Goal: Task Accomplishment & Management: Use online tool/utility

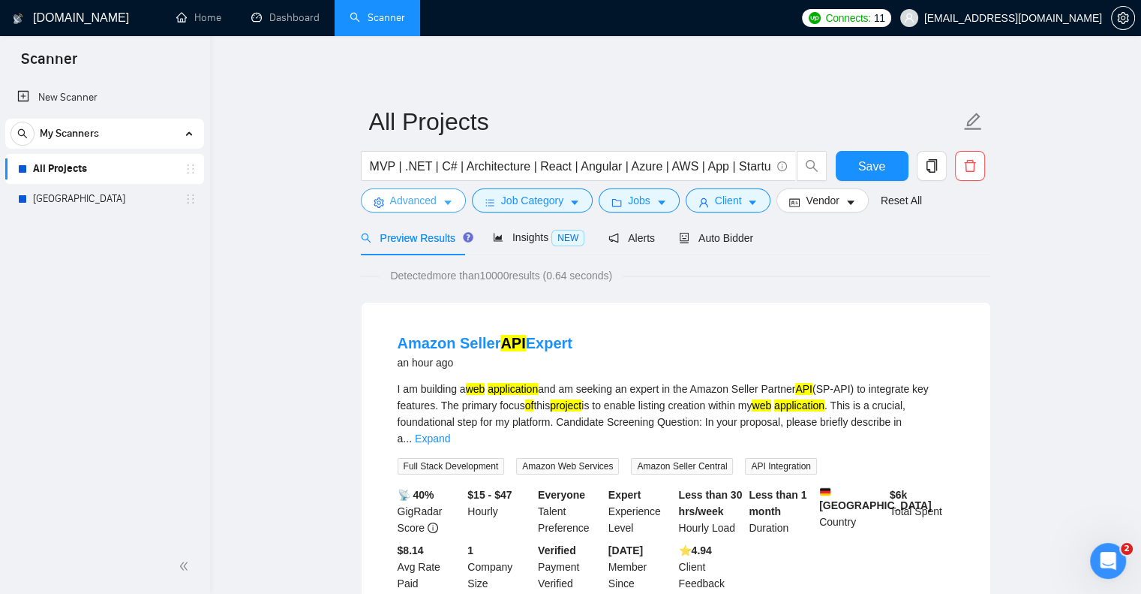
click at [440, 203] on button "Advanced" at bounding box center [413, 200] width 105 height 24
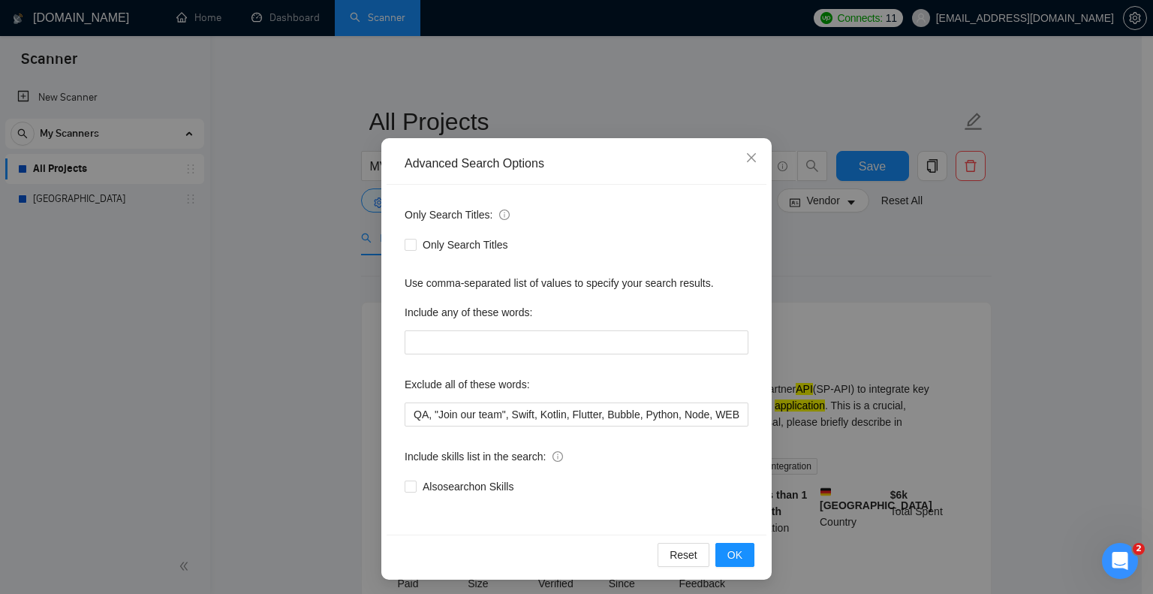
scroll to position [30, 0]
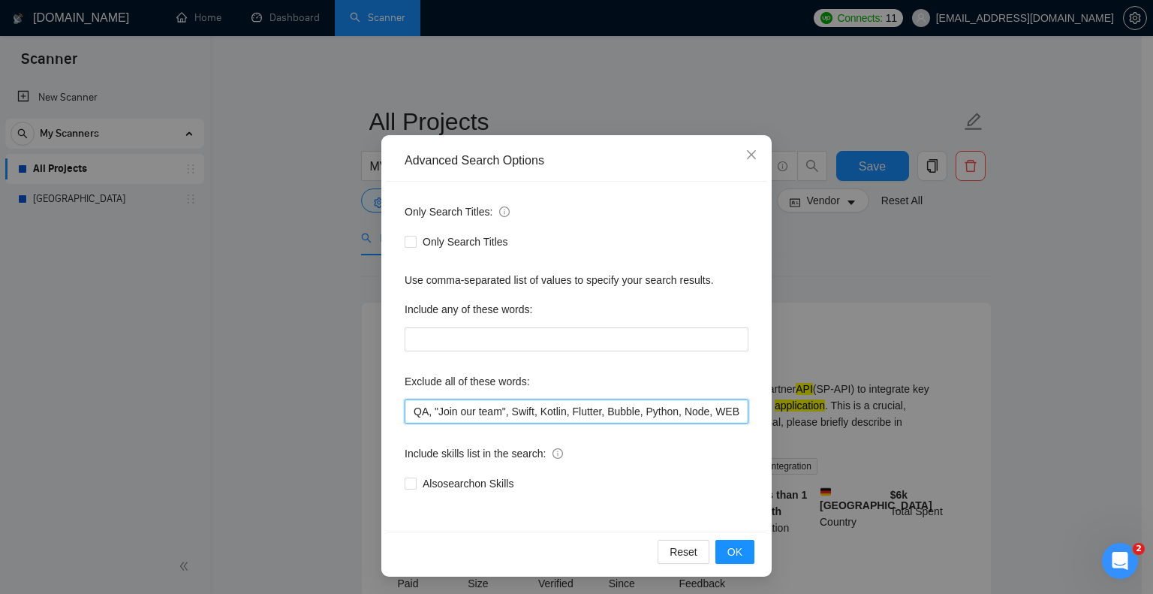
click at [404, 410] on input "QA, "Join our team", Swift, Kotlin, Flutter, Bubble, Python, Node, WEB3, Crypto…" at bounding box center [576, 411] width 344 height 24
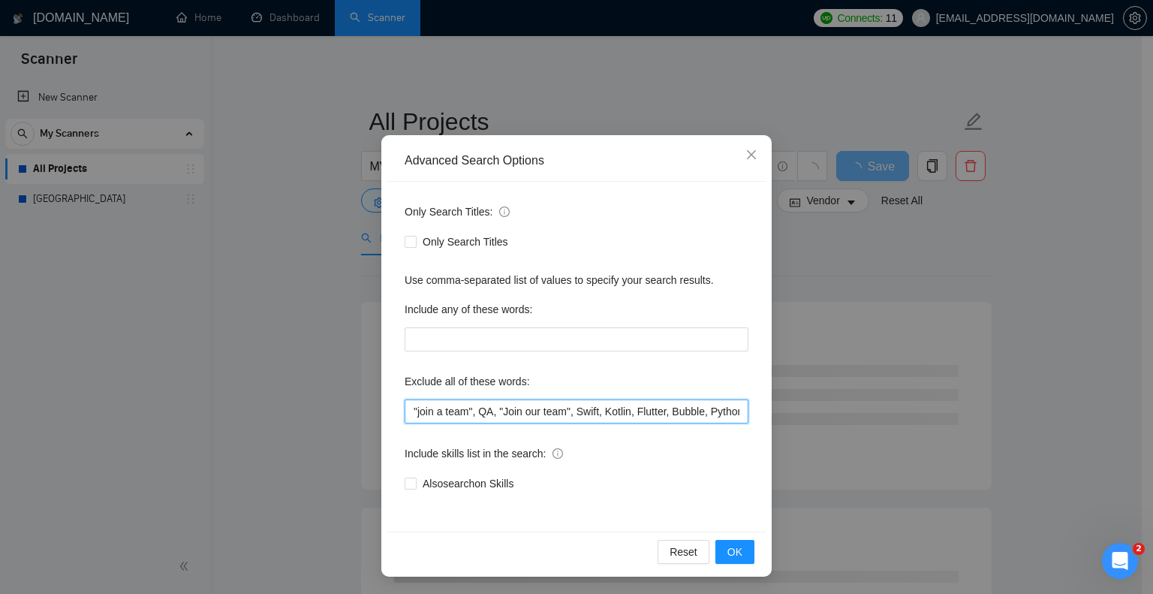
click at [589, 411] on input ""join a team", QA, "Join our team", Swift, Kotlin, Flutter, Bubble, Python, Nod…" at bounding box center [576, 411] width 344 height 24
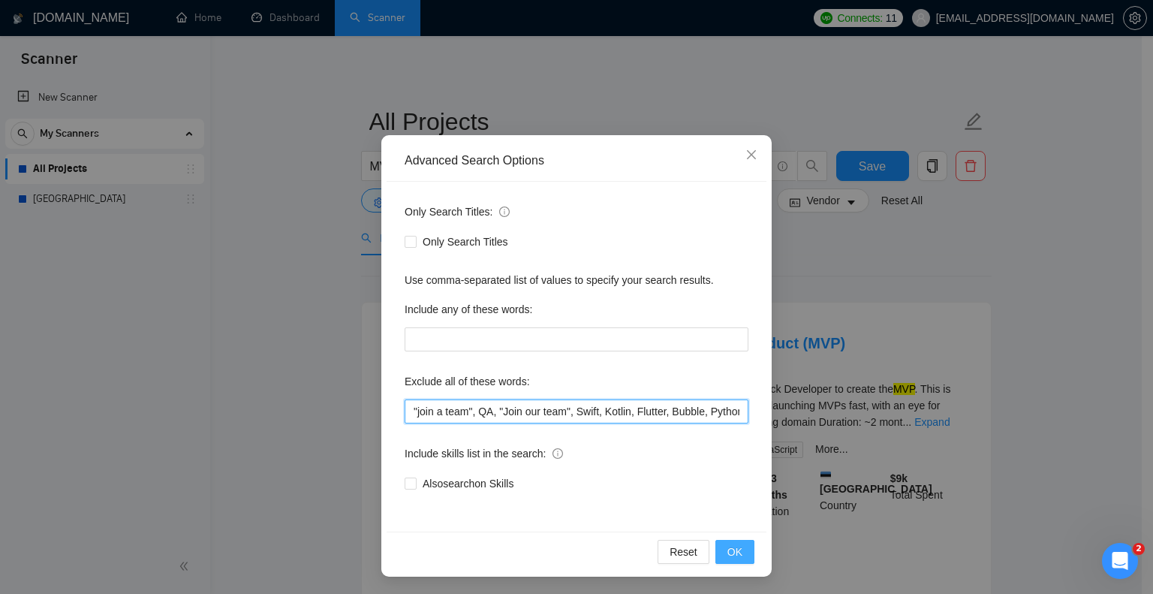
type input ""join a team", QA, "Join our team", Swift, Kotlin, Flutter, Bubble, Python, Nod…"
click at [732, 546] on span "OK" at bounding box center [734, 551] width 15 height 17
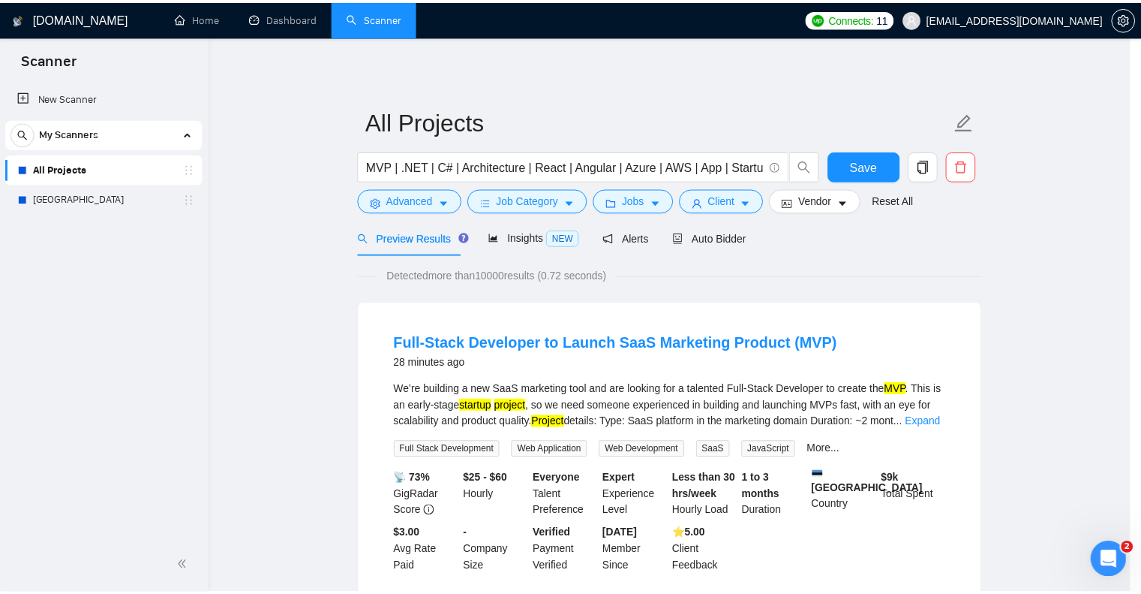
scroll to position [0, 0]
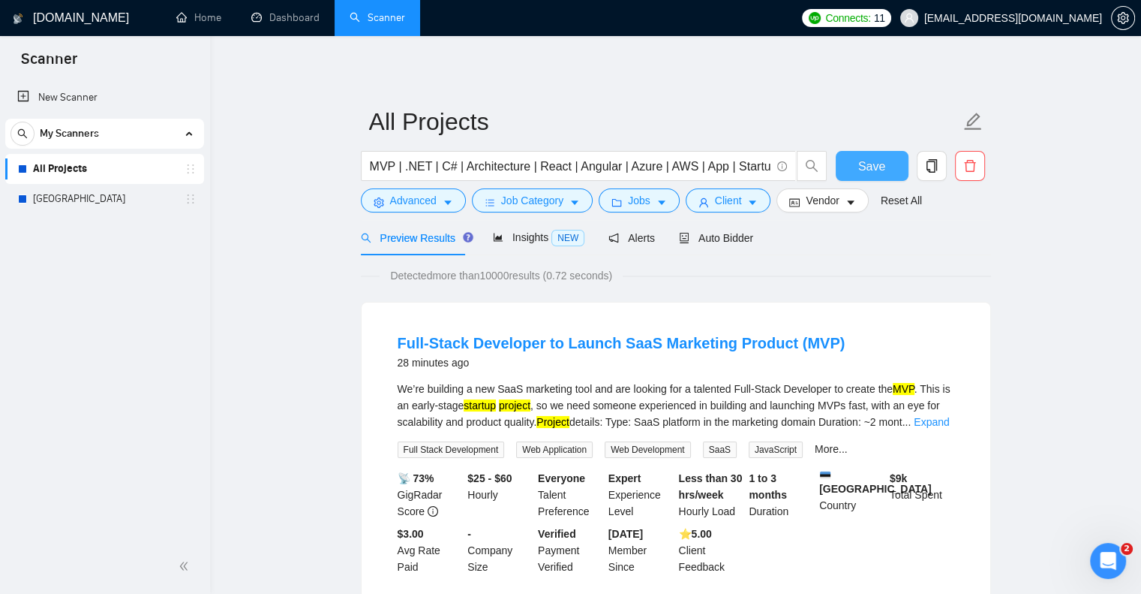
click at [854, 167] on button "Save" at bounding box center [872, 166] width 73 height 30
click at [870, 160] on span "Save" at bounding box center [871, 166] width 27 height 19
click at [92, 198] on link "[GEOGRAPHIC_DATA]" at bounding box center [104, 199] width 143 height 30
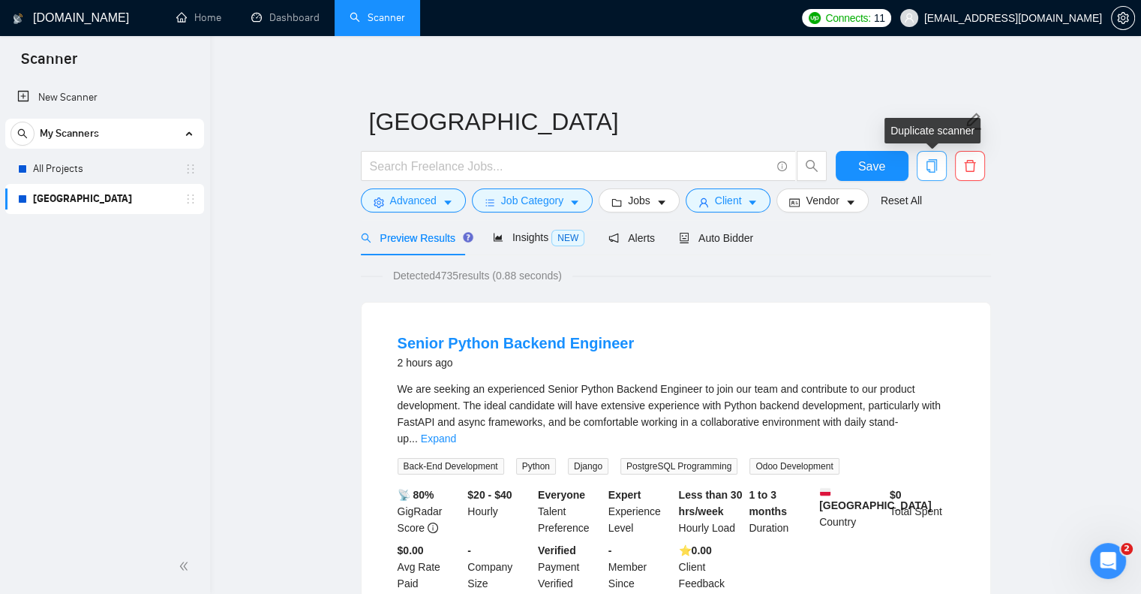
click at [925, 167] on icon "copy" at bounding box center [932, 166] width 14 height 14
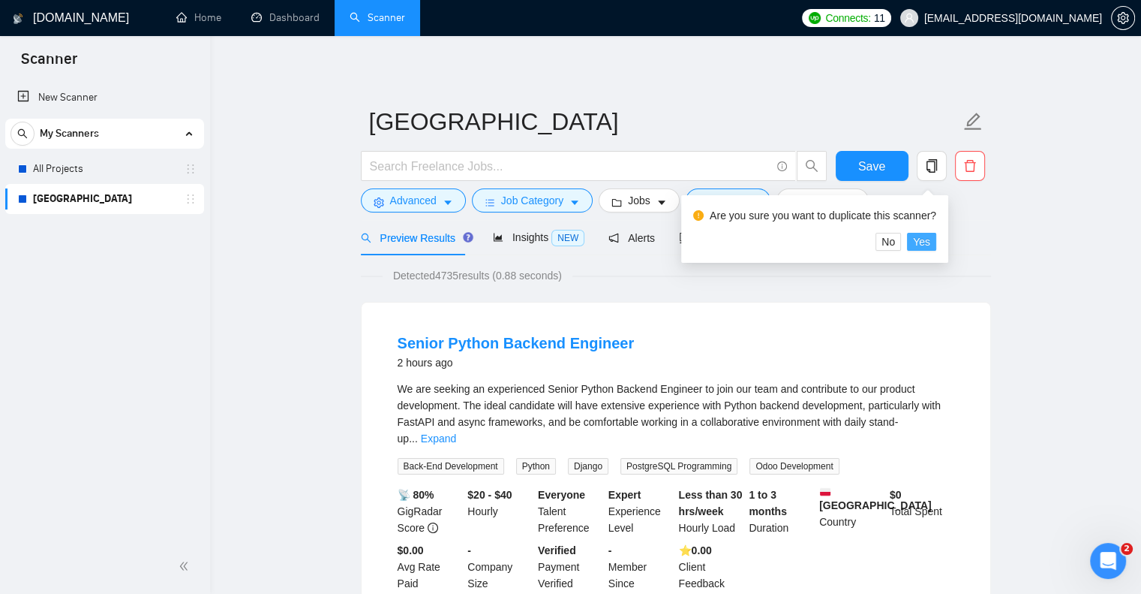
click at [916, 239] on span "Yes" at bounding box center [921, 241] width 17 height 17
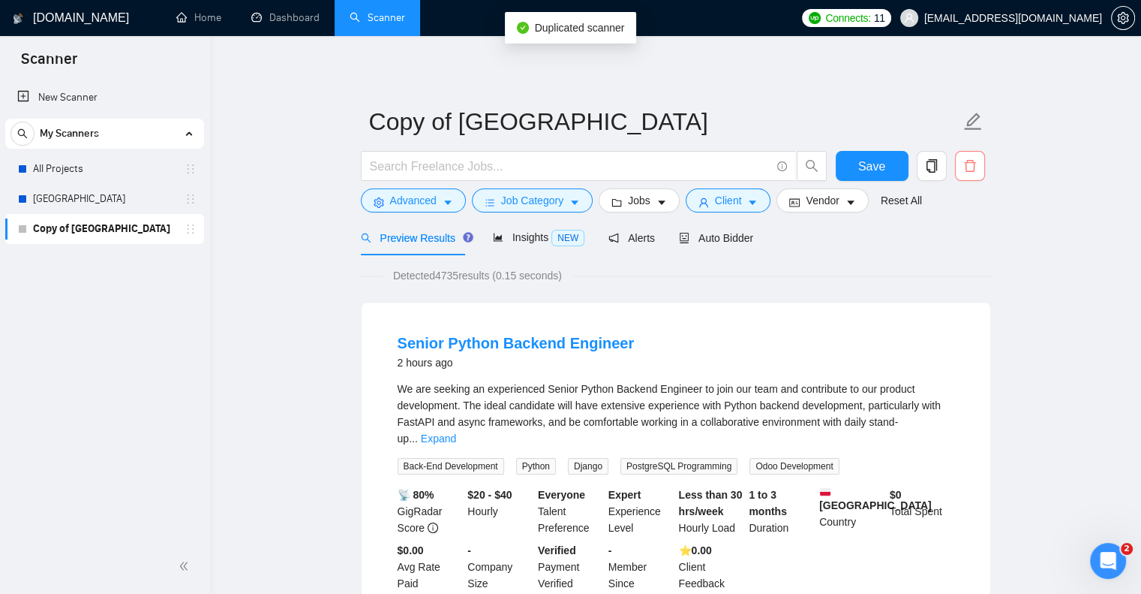
click at [970, 171] on icon "delete" at bounding box center [969, 166] width 11 height 12
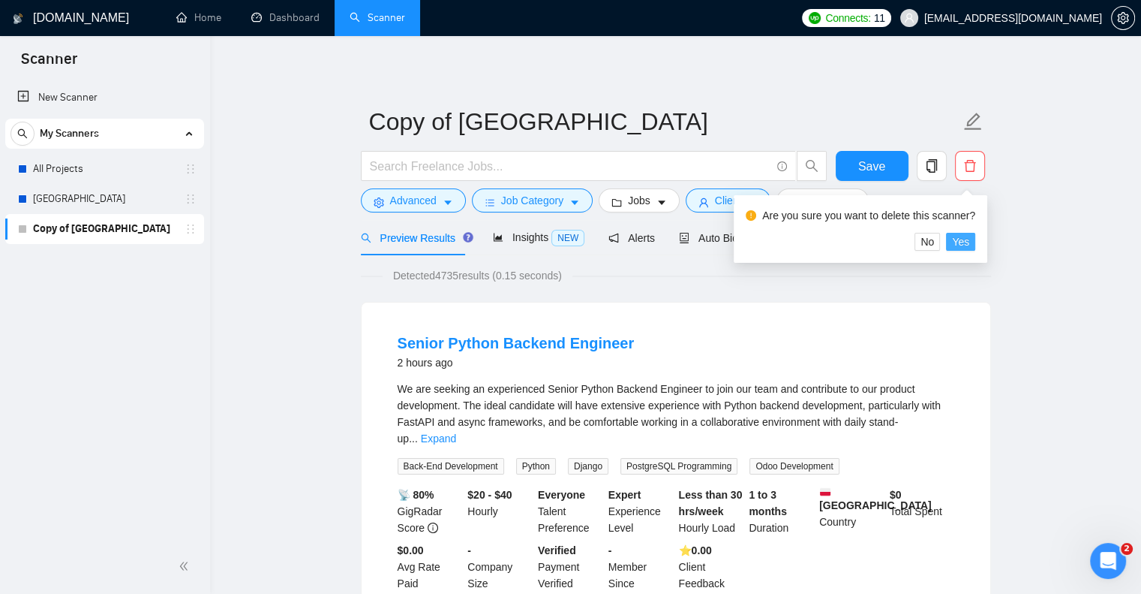
click at [958, 241] on span "Yes" at bounding box center [960, 241] width 17 height 17
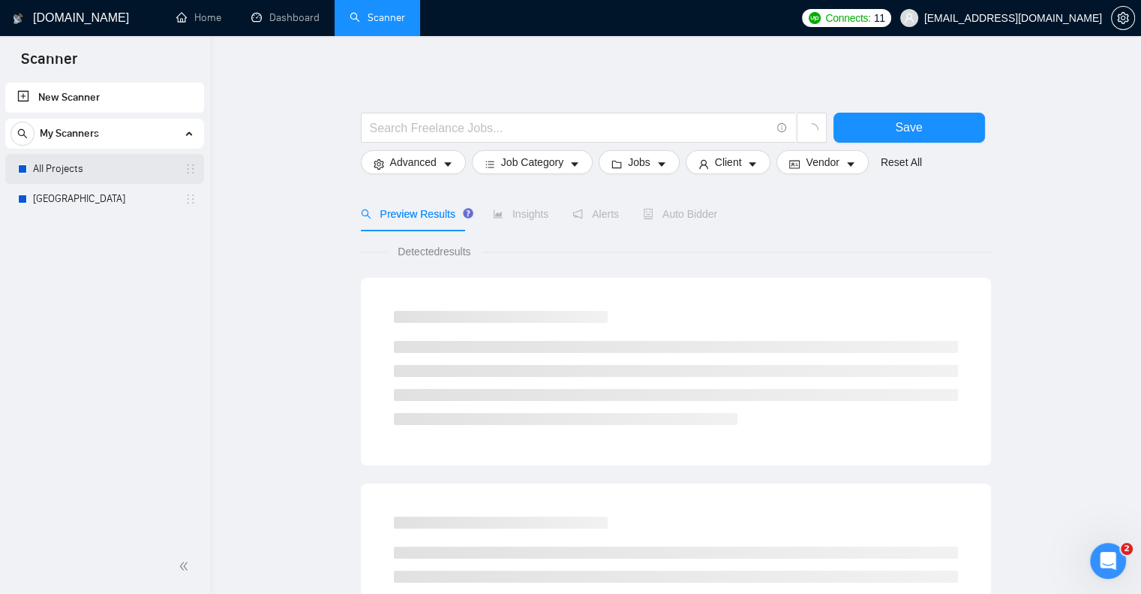
click at [131, 179] on link "All Projects" at bounding box center [104, 169] width 143 height 30
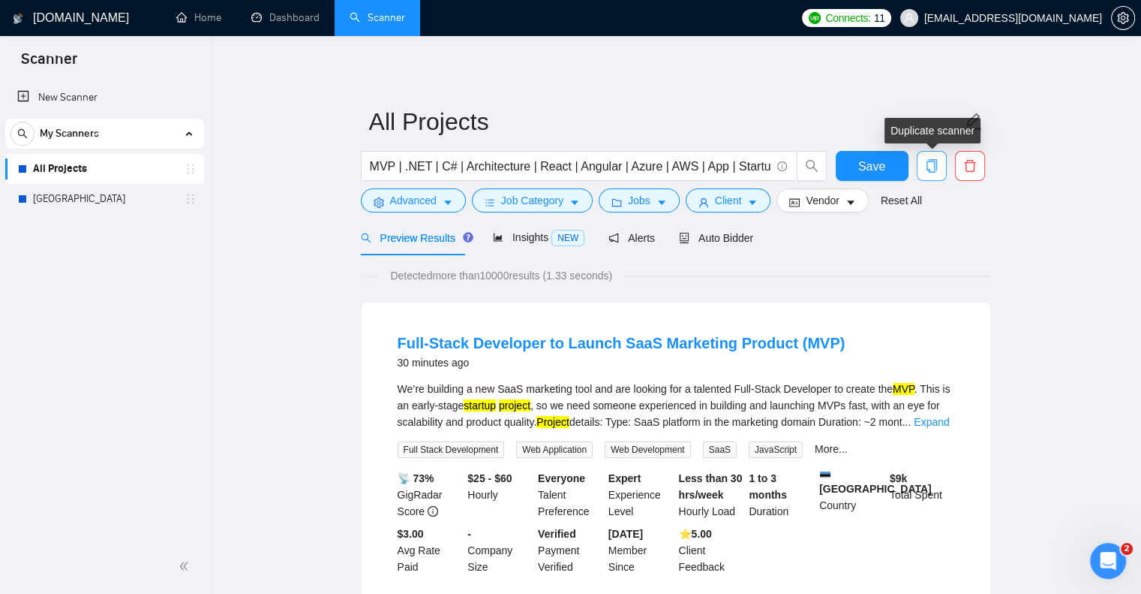
click at [937, 167] on icon "copy" at bounding box center [931, 166] width 11 height 14
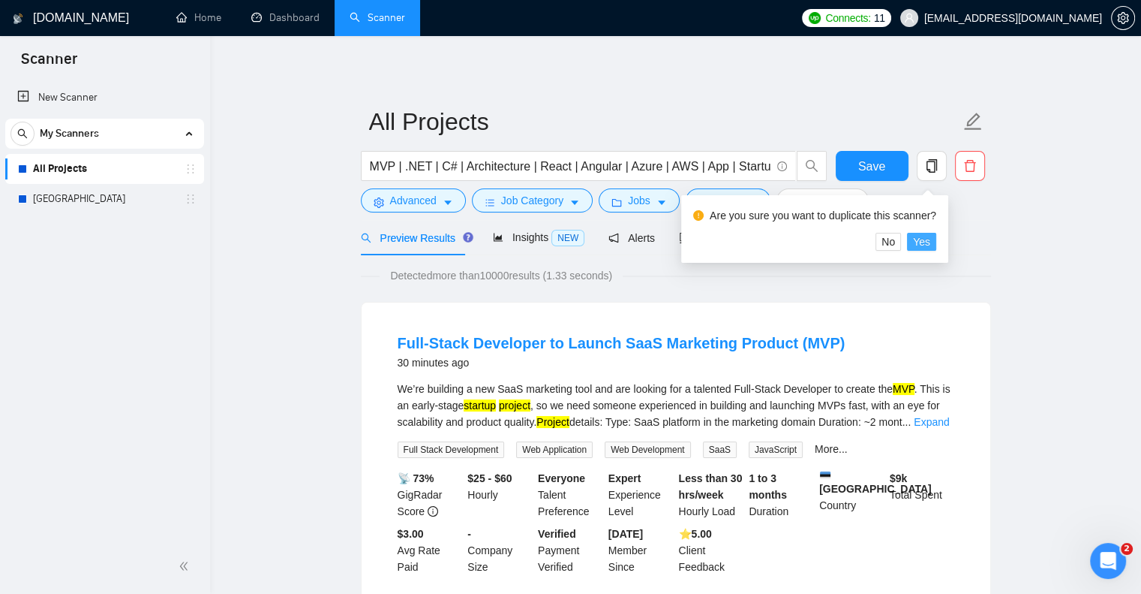
click at [924, 242] on span "Yes" at bounding box center [921, 241] width 17 height 17
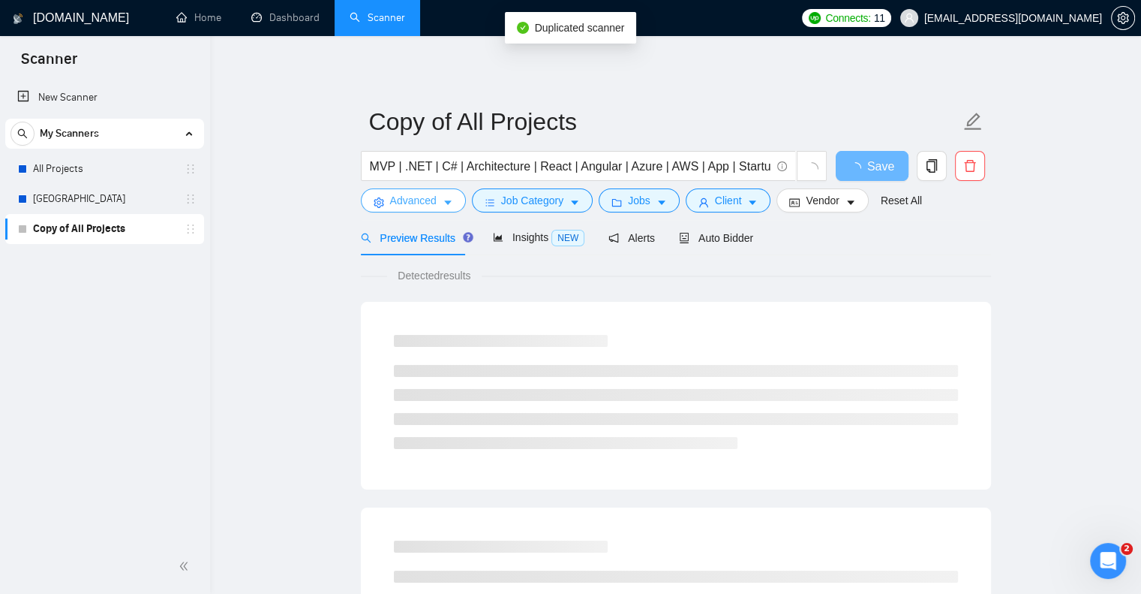
click at [451, 207] on icon "caret-down" at bounding box center [448, 202] width 11 height 11
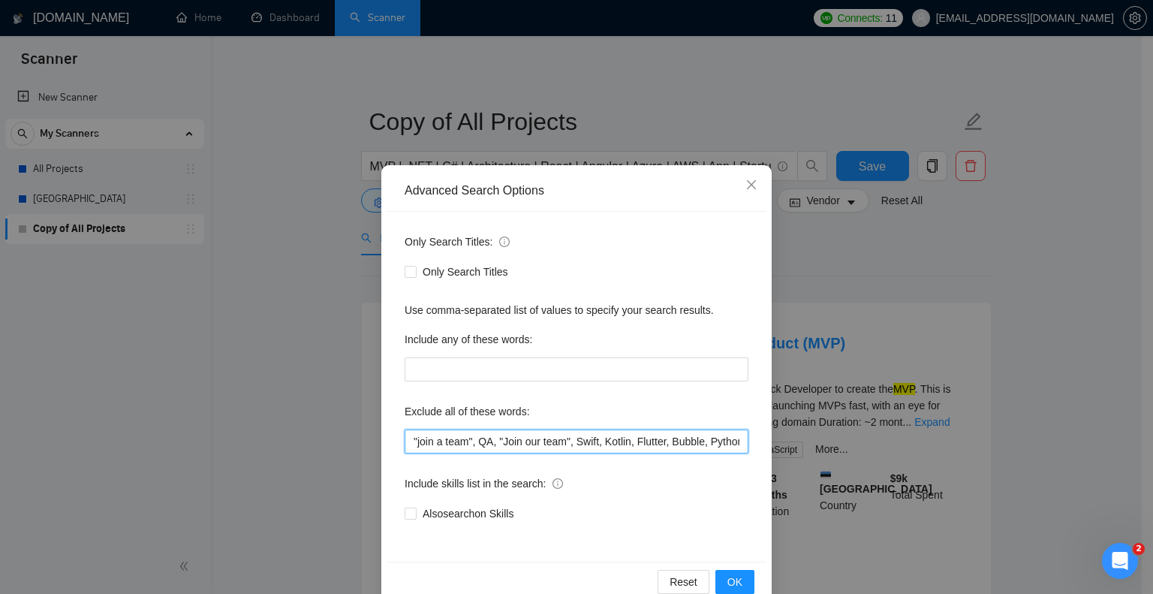
click at [492, 432] on input ""join a team", QA, "Join our team", Swift, Kotlin, Flutter, Bubble, Python, Nod…" at bounding box center [576, 441] width 344 height 24
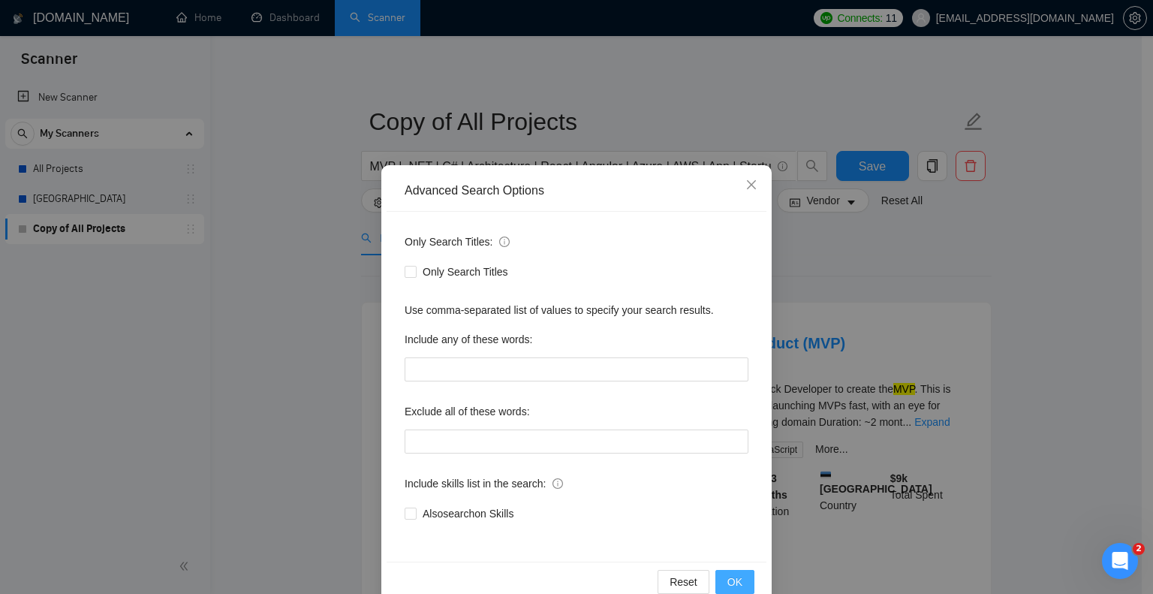
click at [717, 580] on button "OK" at bounding box center [734, 582] width 39 height 24
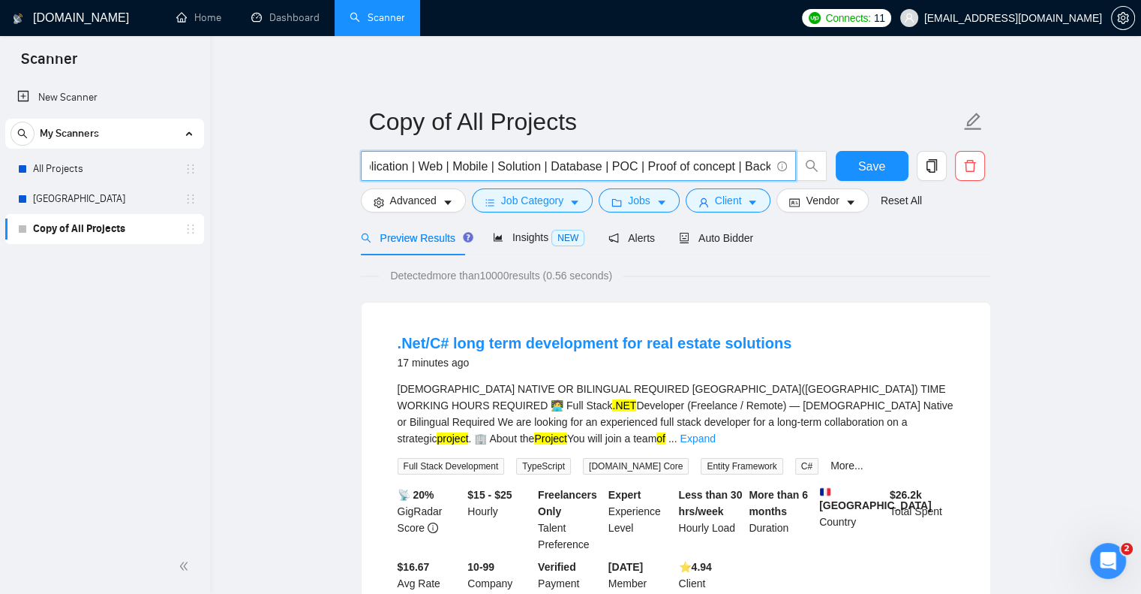
scroll to position [0, 741]
drag, startPoint x: 393, startPoint y: 164, endPoint x: 964, endPoint y: 193, distance: 571.0
click at [964, 193] on form "Copy of All Projects MVP | .NET | C# | Architecture | React | Angular | Azure |…" at bounding box center [676, 159] width 630 height 122
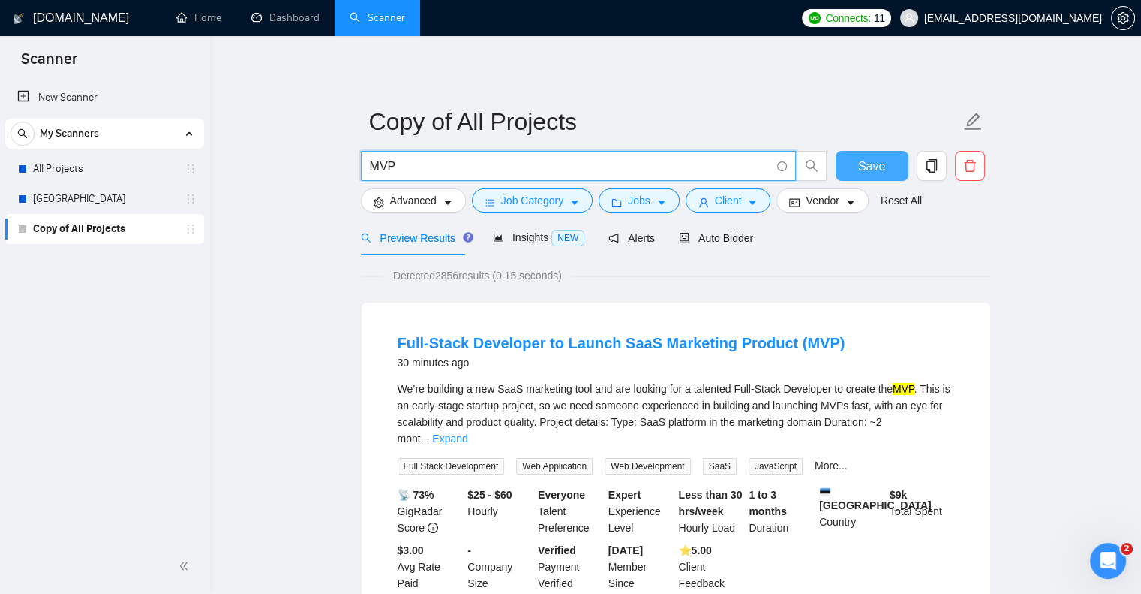
type input "MVP"
click at [866, 179] on button "Save" at bounding box center [872, 166] width 73 height 30
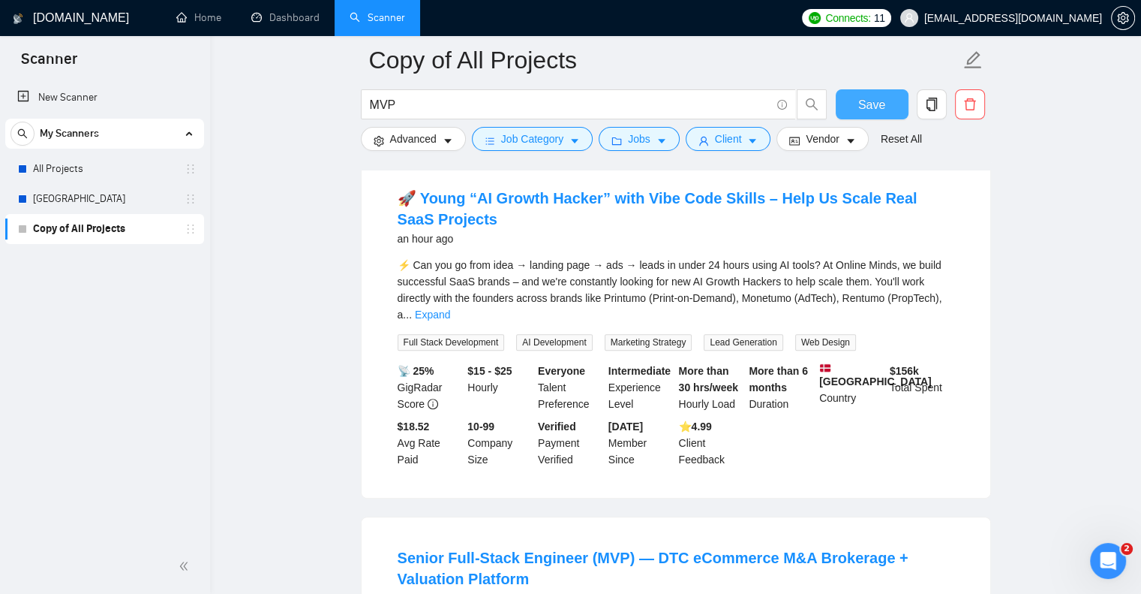
scroll to position [453, 0]
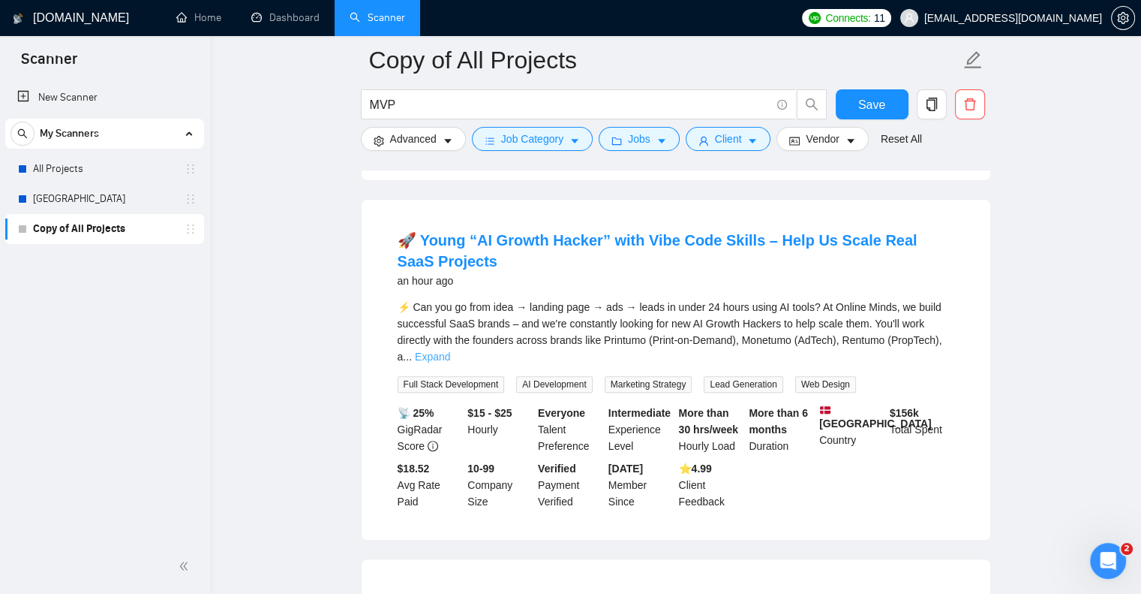
click at [450, 350] on link "Expand" at bounding box center [432, 356] width 35 height 12
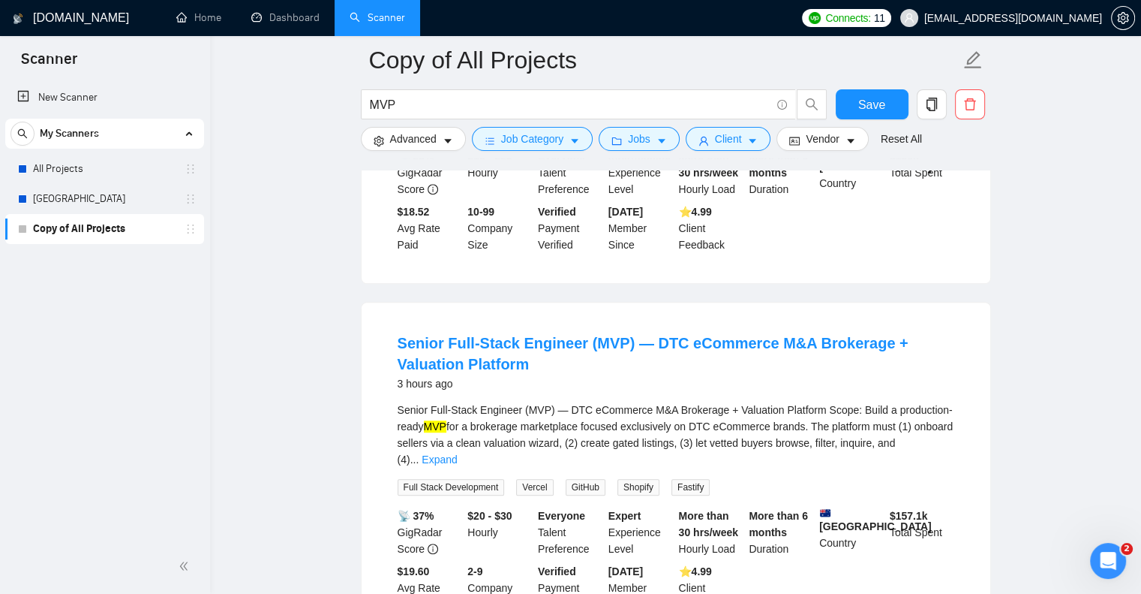
scroll to position [927, 0]
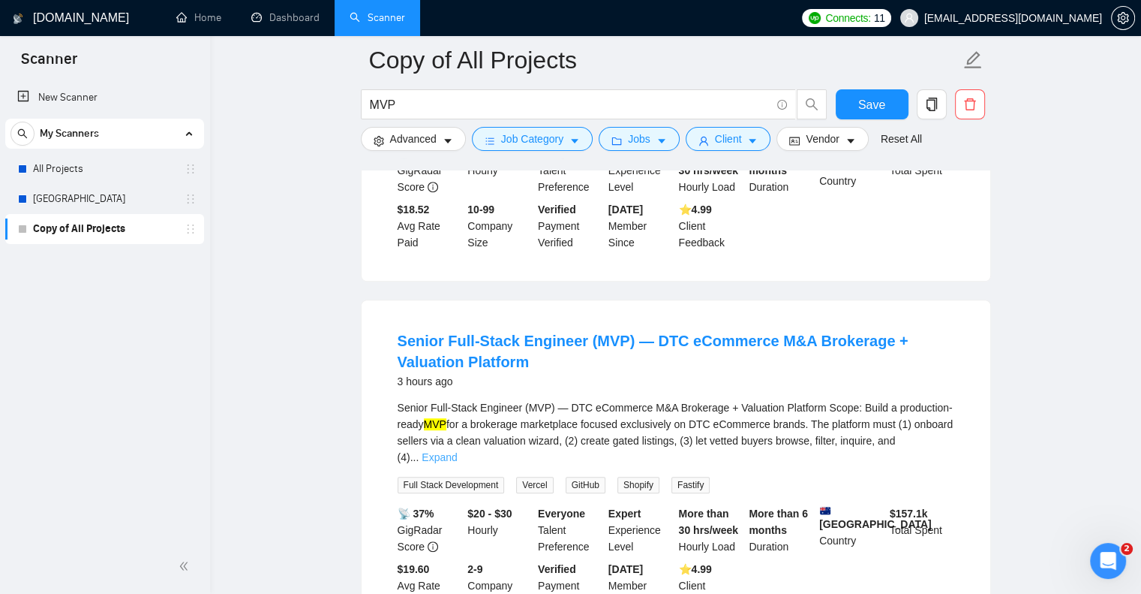
click at [457, 451] on link "Expand" at bounding box center [439, 457] width 35 height 12
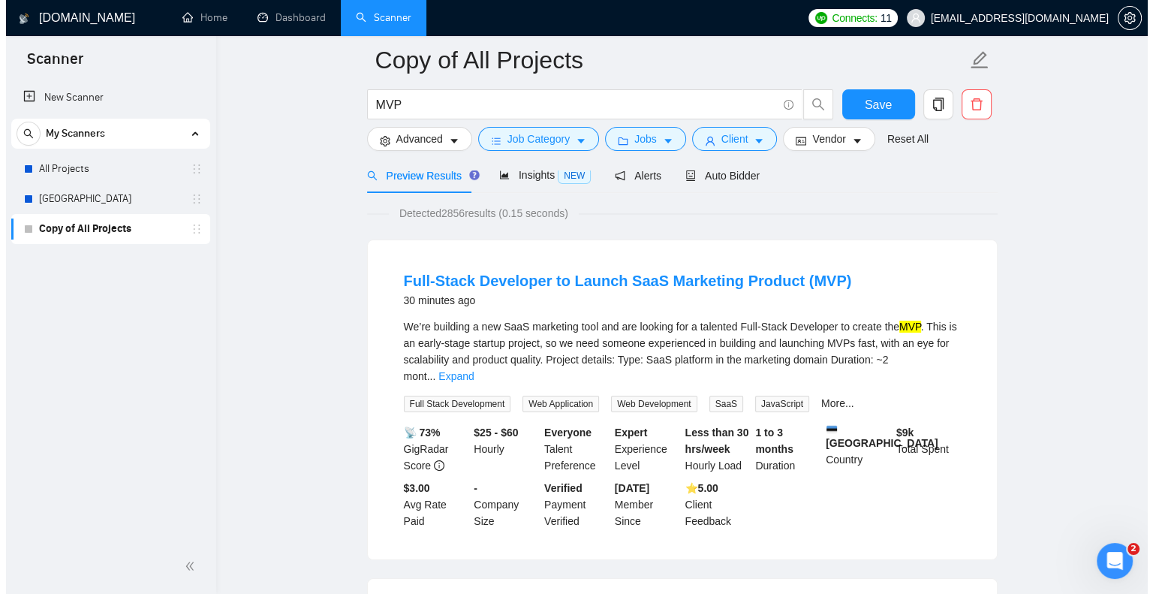
scroll to position [0, 0]
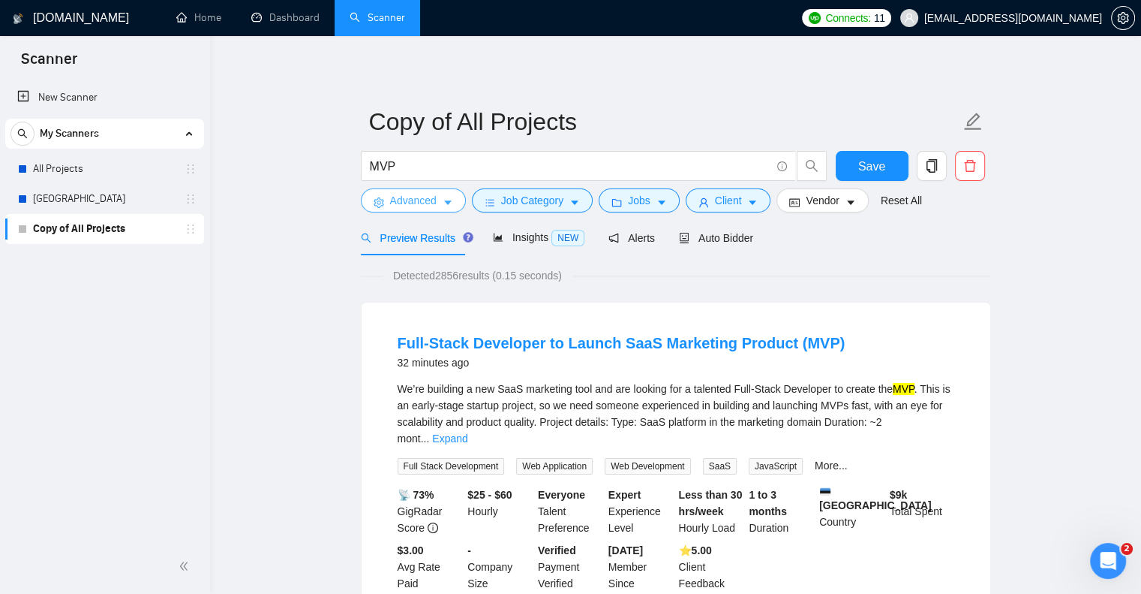
click at [410, 194] on span "Advanced" at bounding box center [413, 200] width 47 height 17
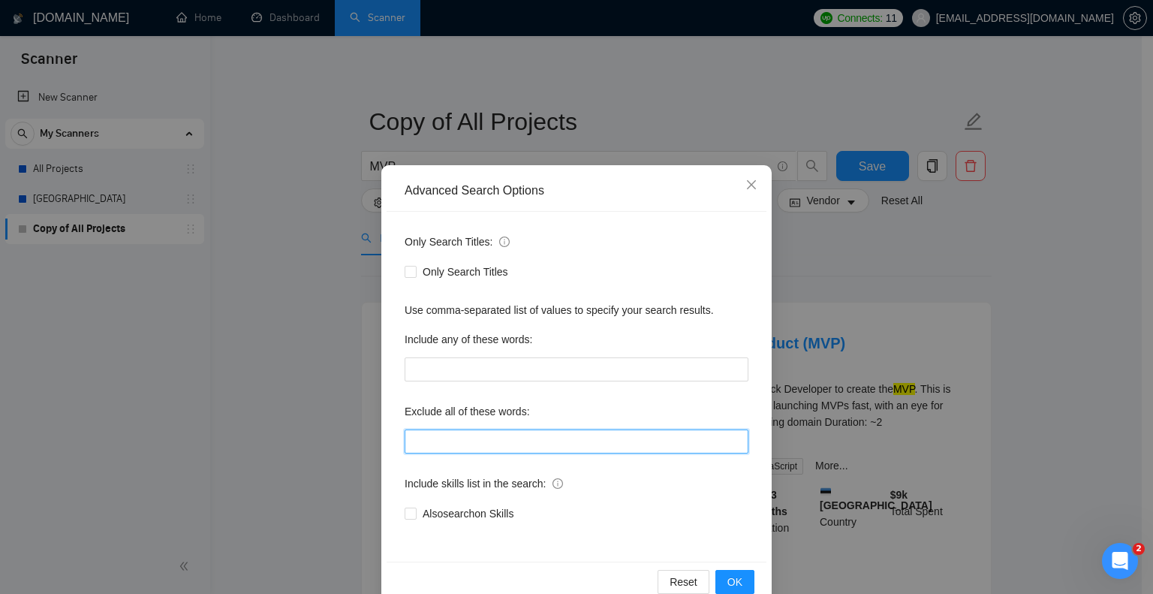
click at [448, 452] on input "text" at bounding box center [576, 441] width 344 height 24
paste input ""join a team", QA, "Join our team", Swift, Kotlin, Flutter, Bubble, Python, Nod…"
type input ""join a team", QA, "Join our team", Swift, Kotlin, Flutter, Bubble, Python, Nod…"
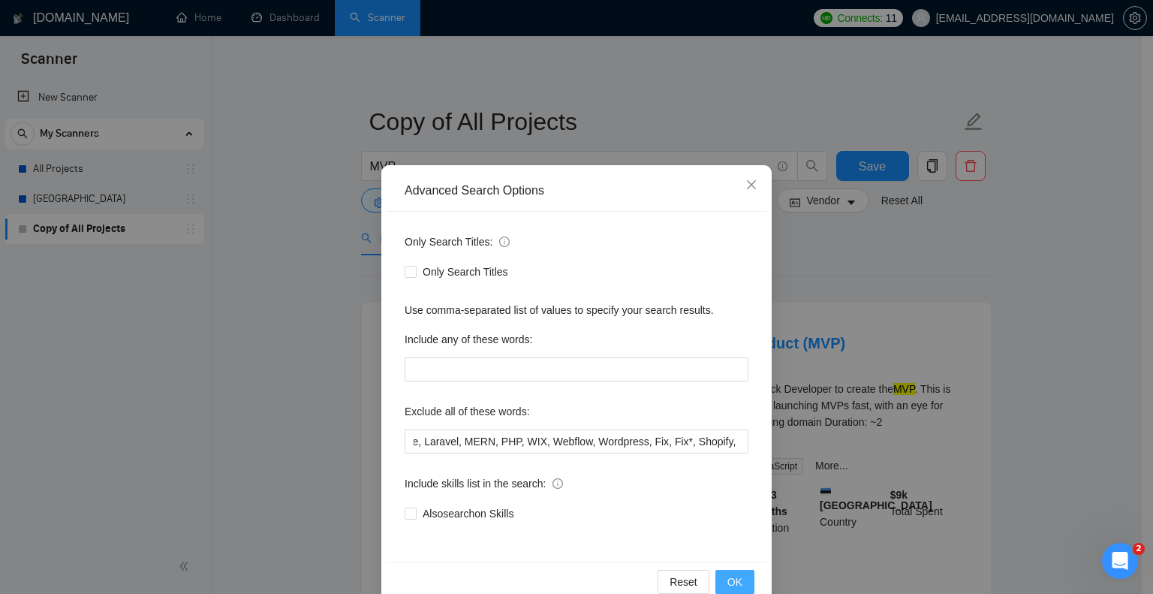
click at [732, 579] on span "OK" at bounding box center [734, 581] width 15 height 17
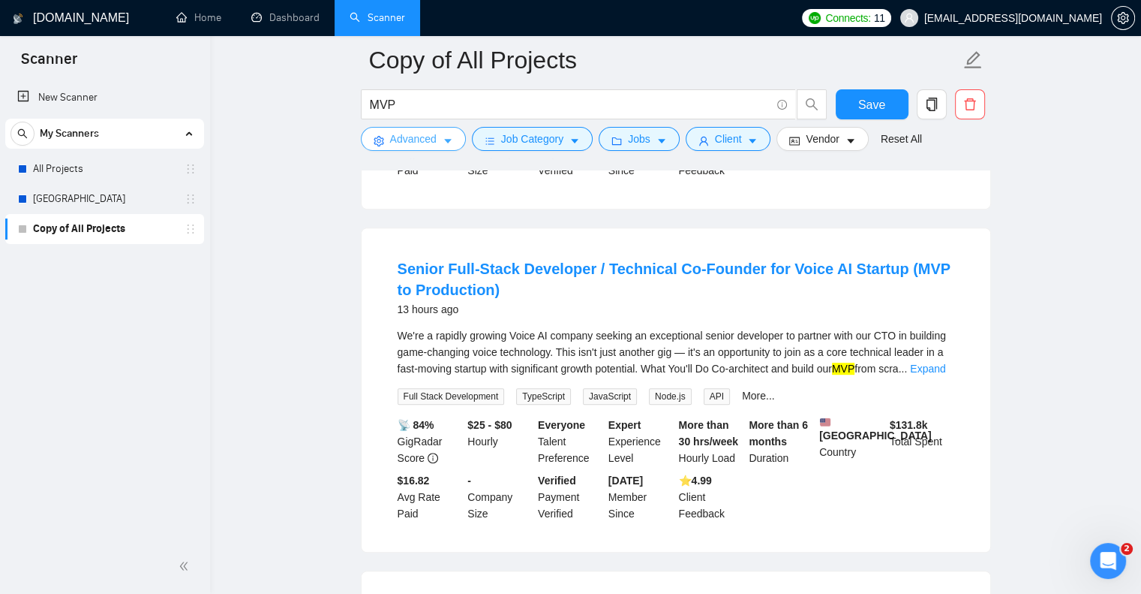
scroll to position [768, 0]
click at [873, 110] on span "Save" at bounding box center [871, 104] width 27 height 19
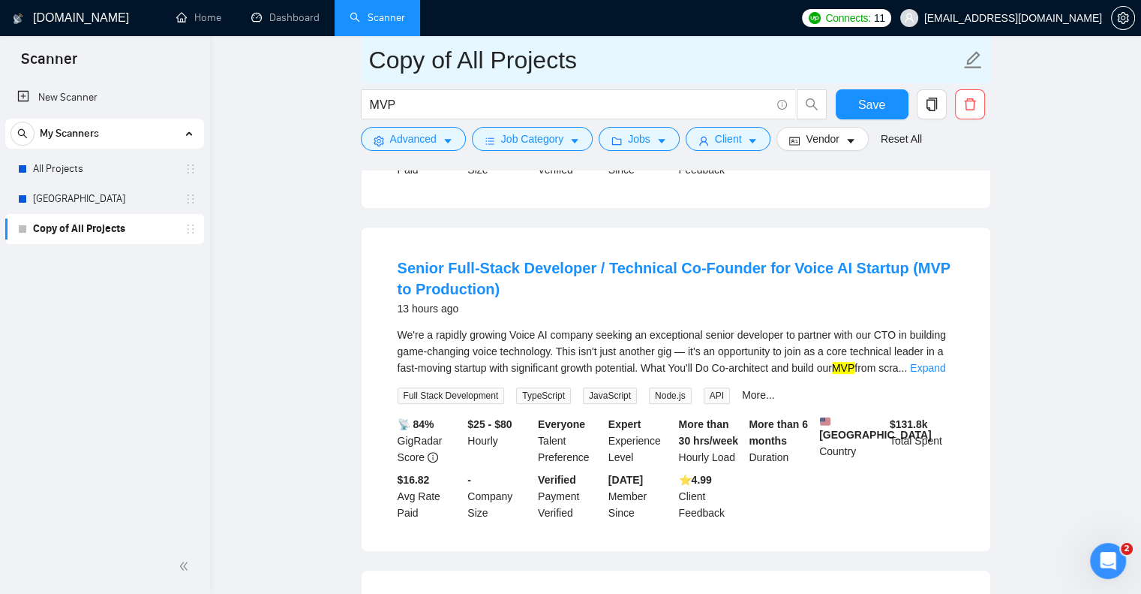
click at [506, 53] on input "Copy of All Projects" at bounding box center [664, 60] width 591 height 38
type input "MVP"
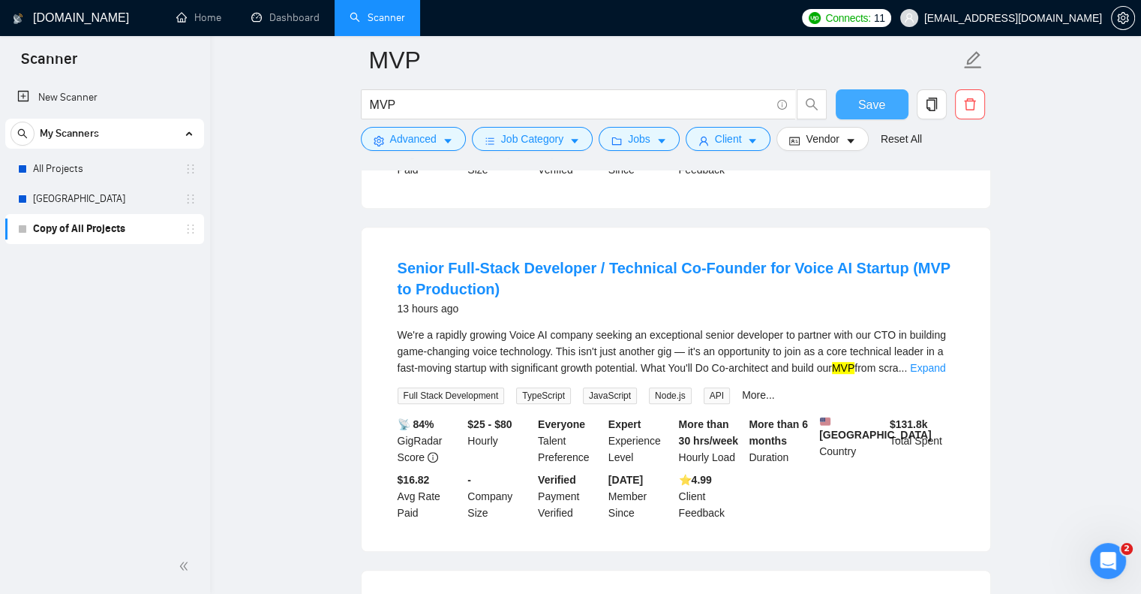
click at [879, 105] on span "Save" at bounding box center [871, 104] width 27 height 19
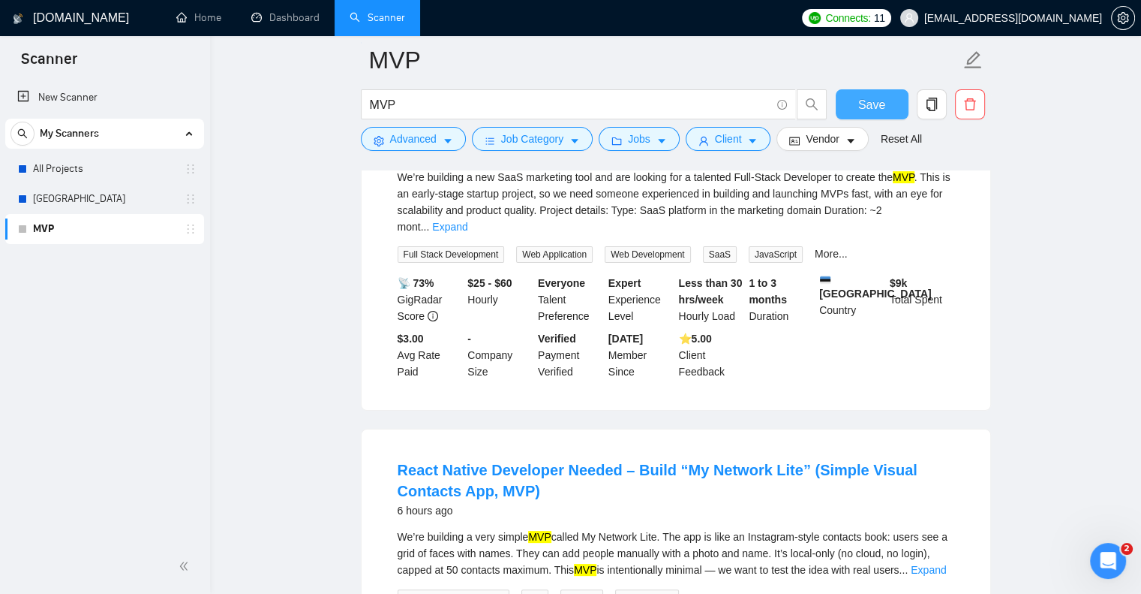
scroll to position [0, 0]
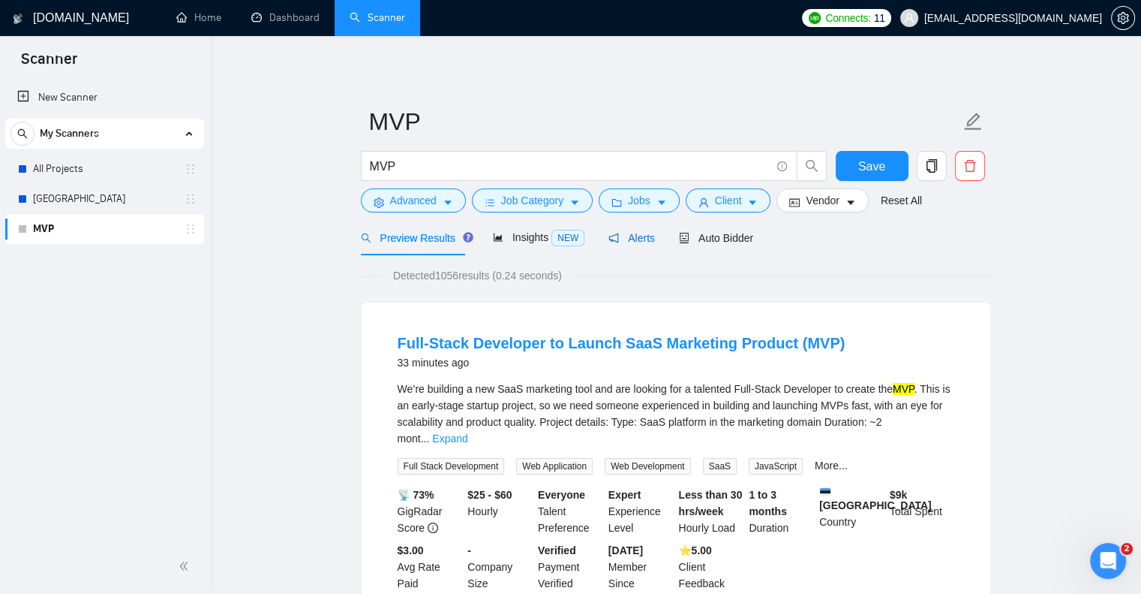
click at [634, 240] on span "Alerts" at bounding box center [632, 238] width 47 height 12
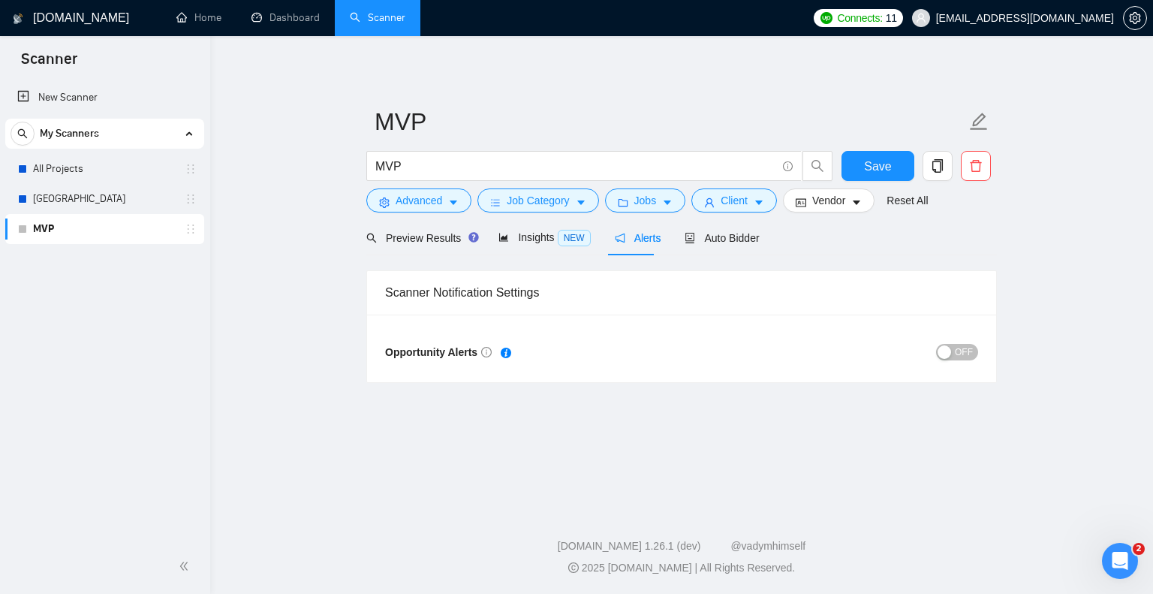
click at [946, 353] on div "button" at bounding box center [944, 352] width 14 height 14
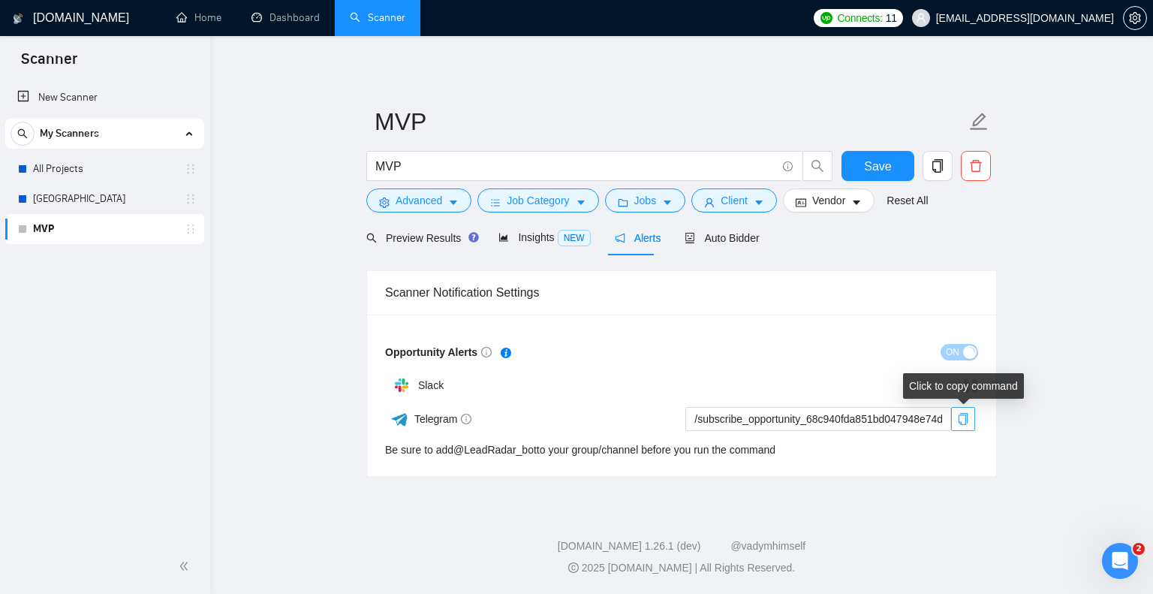
click at [964, 415] on icon "copy" at bounding box center [963, 419] width 12 height 12
click at [150, 320] on div "New Scanner My Scanners All Projects Poland MVP" at bounding box center [105, 309] width 210 height 459
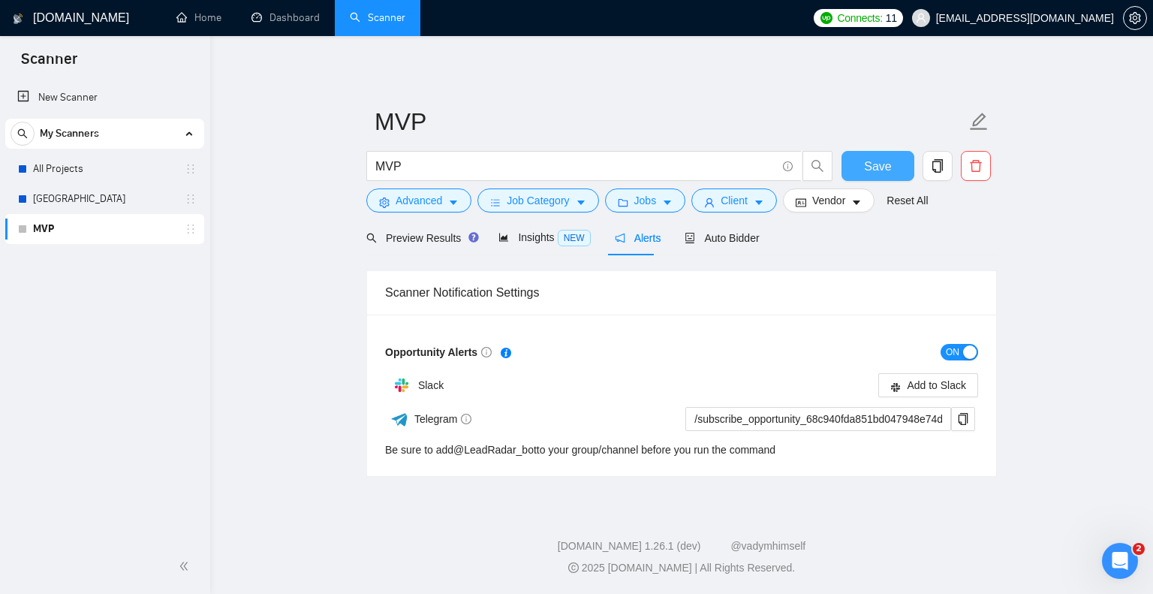
click at [891, 169] on button "Save" at bounding box center [877, 166] width 73 height 30
click at [420, 239] on span "Preview Results" at bounding box center [420, 238] width 108 height 12
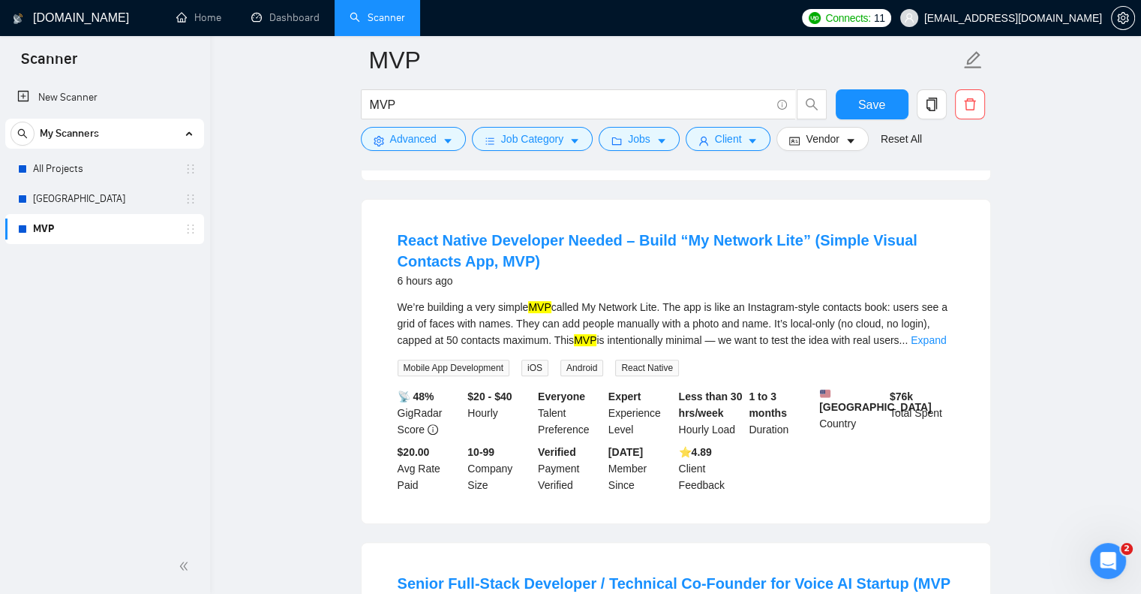
scroll to position [455, 0]
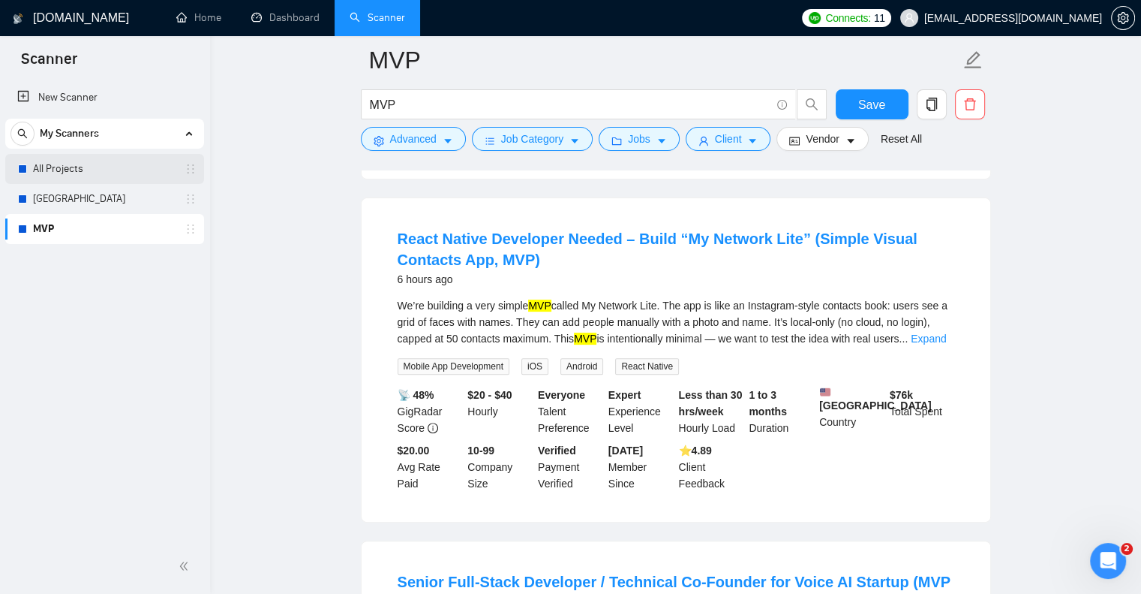
click at [141, 176] on link "All Projects" at bounding box center [104, 169] width 143 height 30
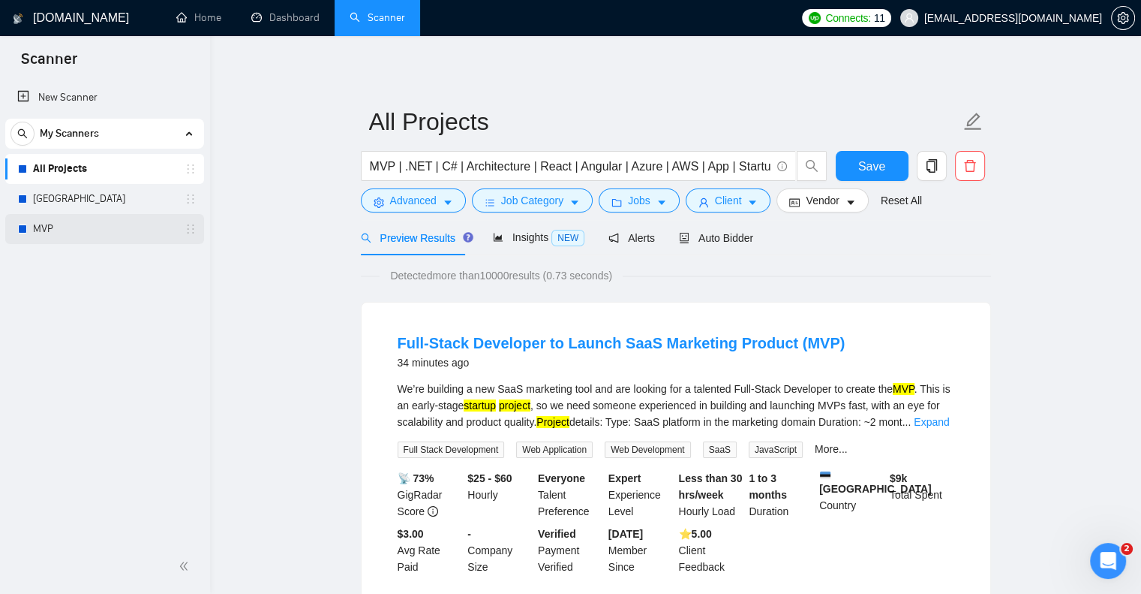
click at [135, 220] on link "MVP" at bounding box center [104, 229] width 143 height 30
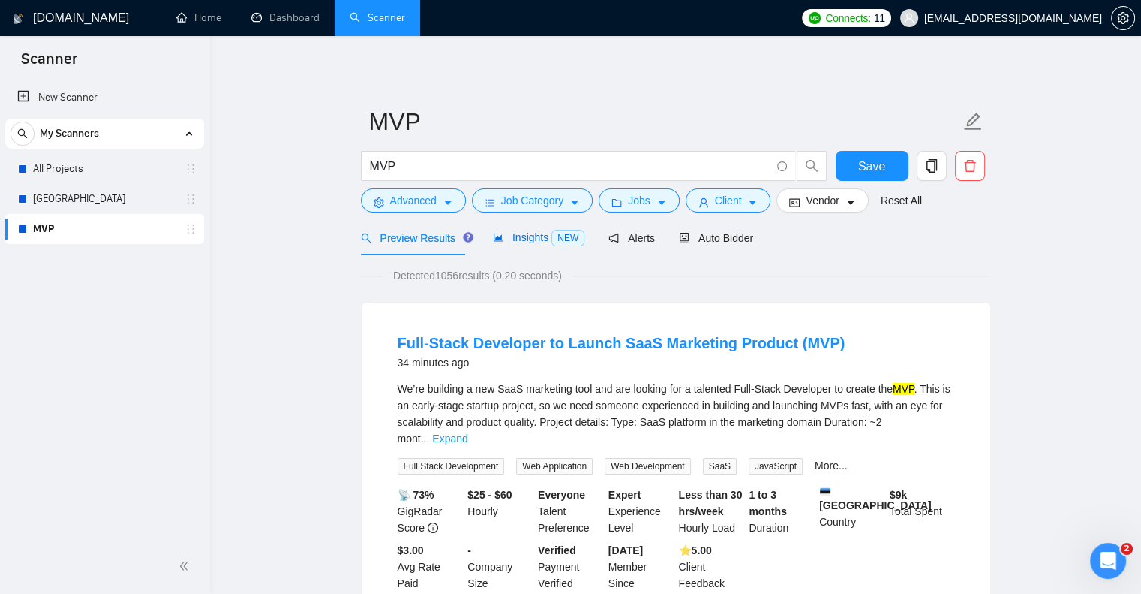
click at [531, 242] on span "Insights NEW" at bounding box center [539, 237] width 92 height 12
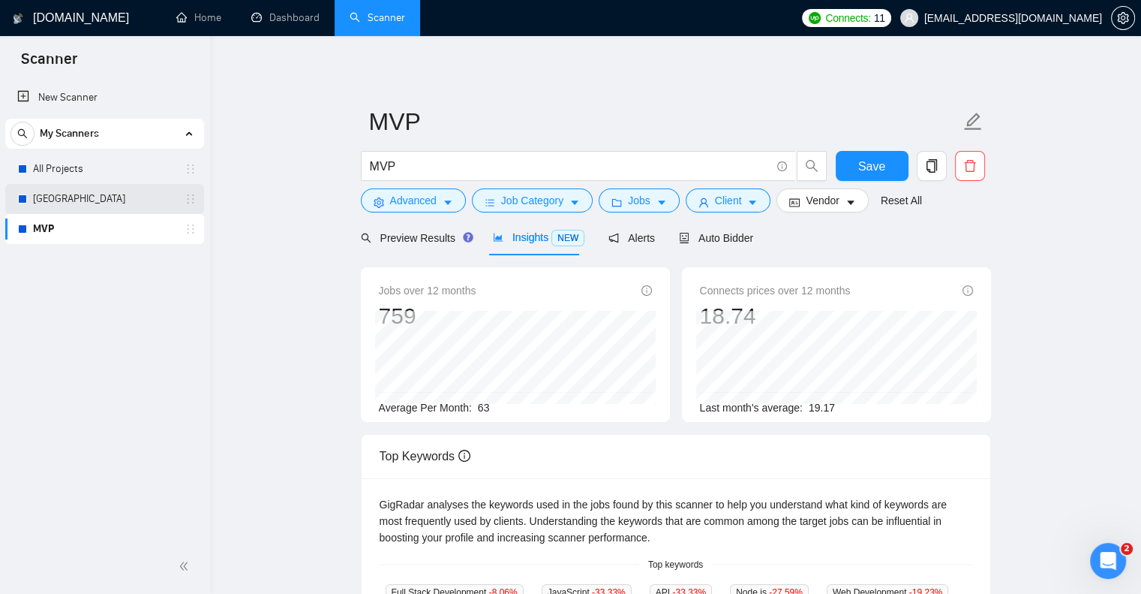
click at [126, 203] on link "[GEOGRAPHIC_DATA]" at bounding box center [104, 199] width 143 height 30
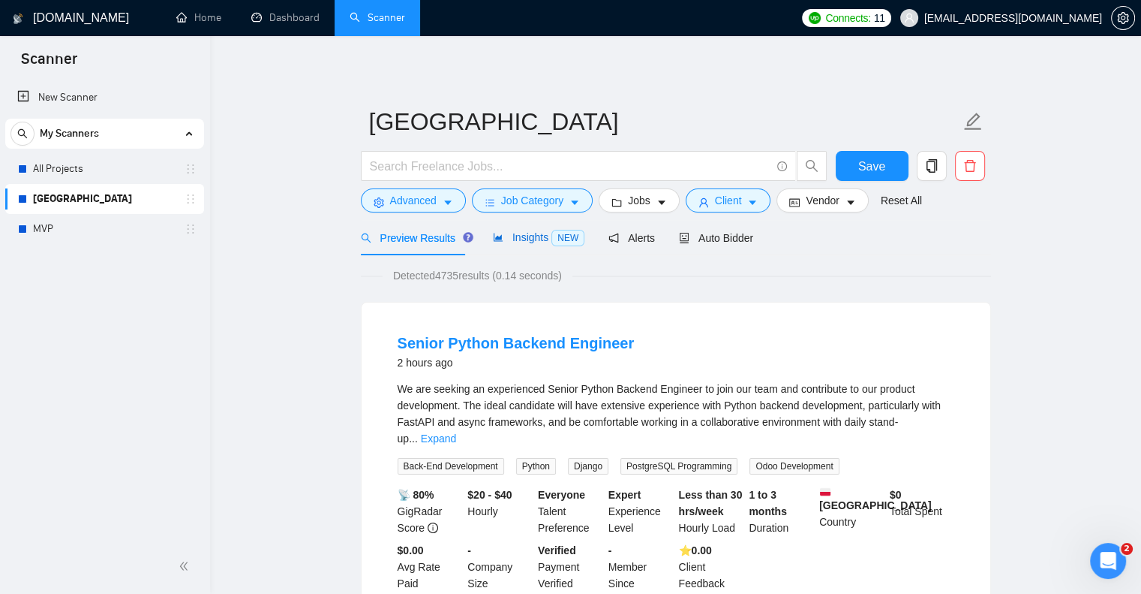
click at [560, 240] on span "NEW" at bounding box center [568, 238] width 33 height 17
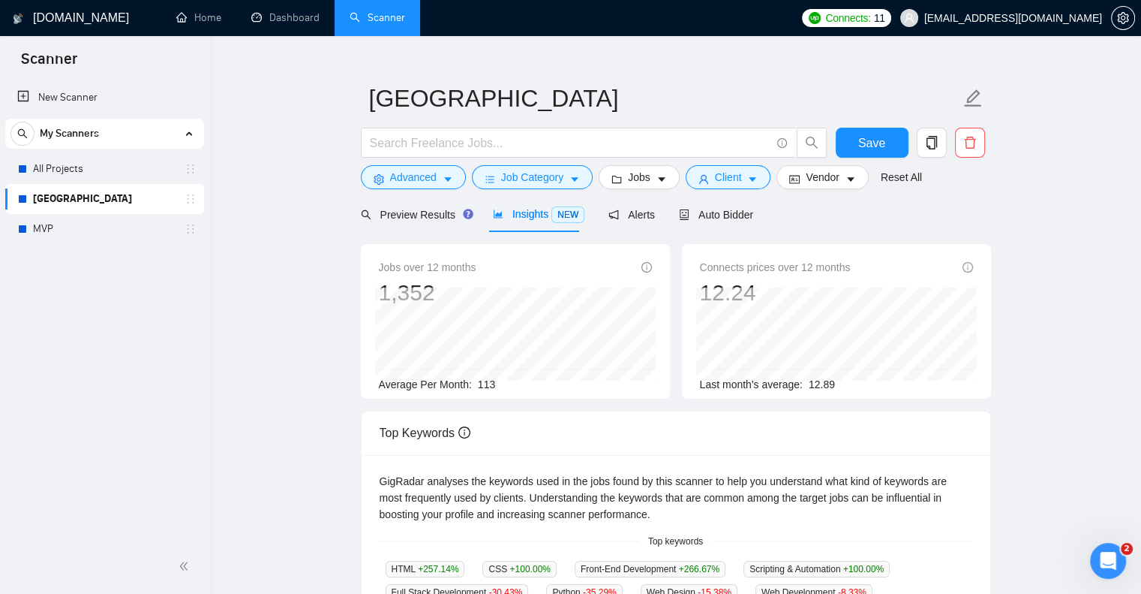
scroll to position [23, 0]
click at [132, 173] on link "All Projects" at bounding box center [104, 169] width 143 height 30
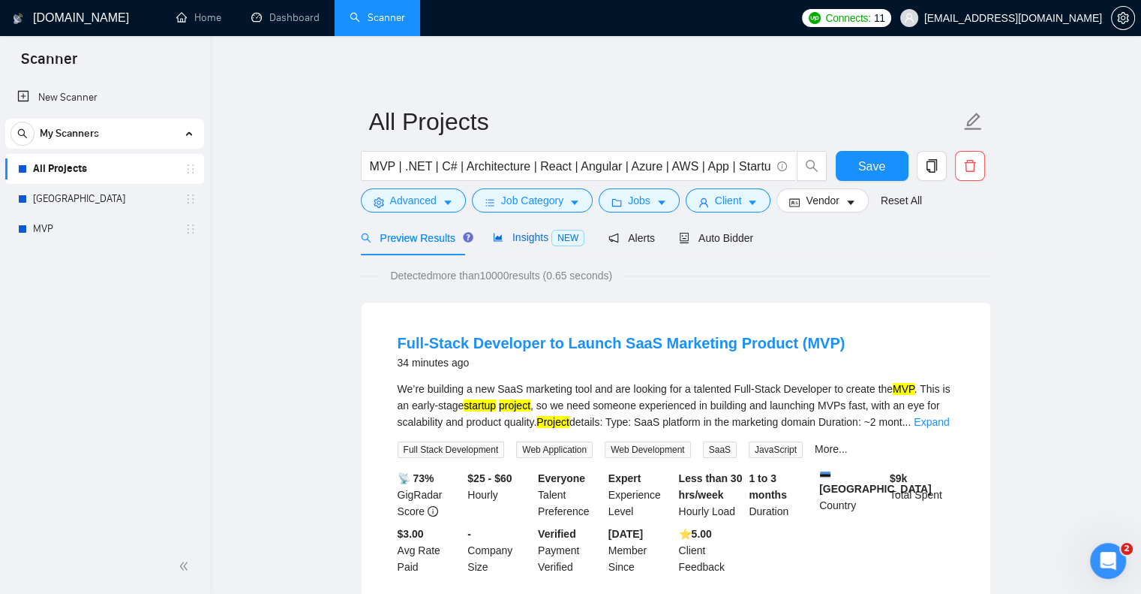
click at [552, 236] on span "NEW" at bounding box center [568, 238] width 33 height 17
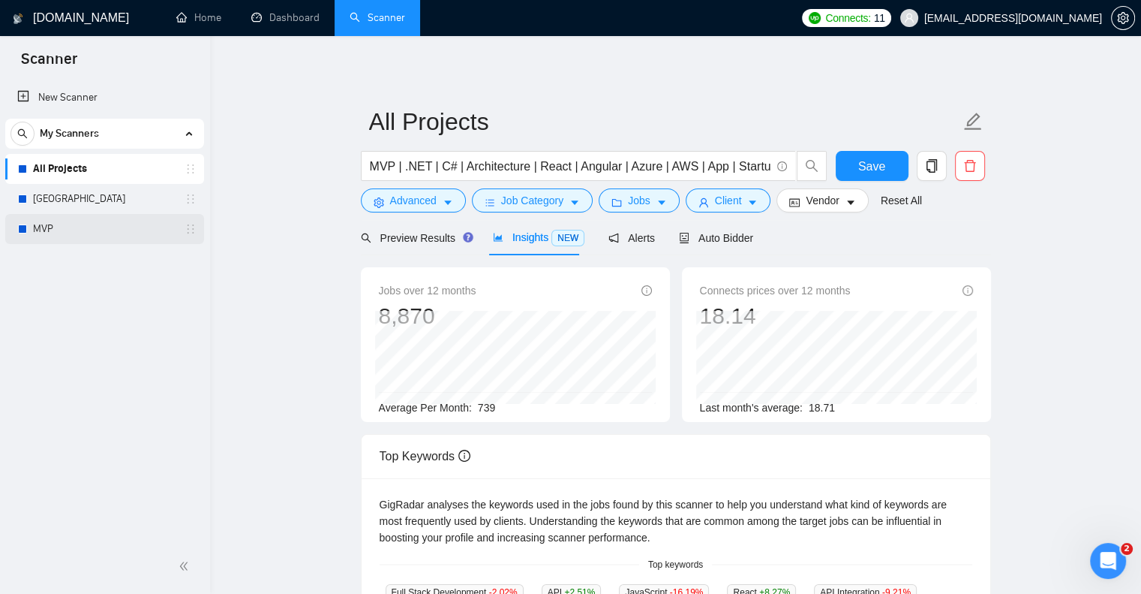
click at [116, 222] on link "MVP" at bounding box center [104, 229] width 143 height 30
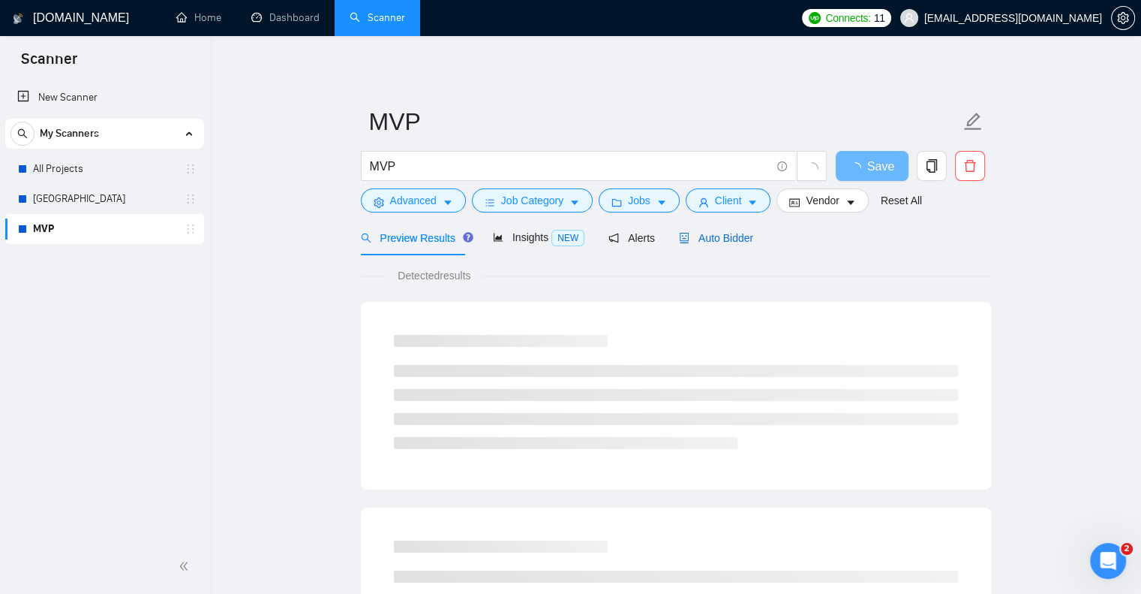
click at [725, 233] on span "Auto Bidder" at bounding box center [716, 238] width 74 height 12
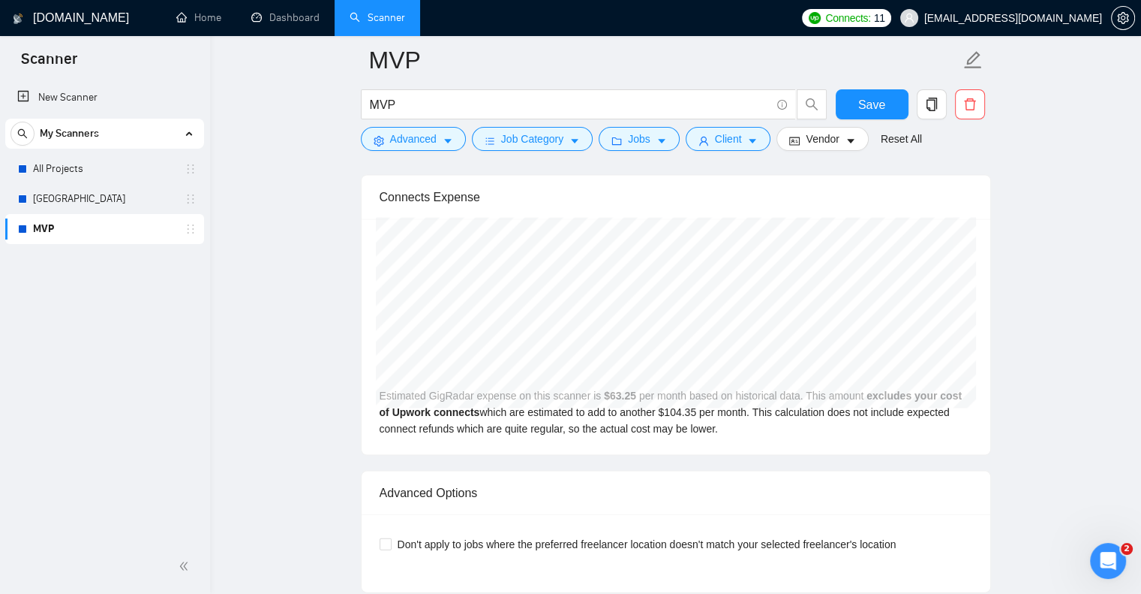
scroll to position [3053, 0]
click at [1114, 555] on icon "Open Intercom Messenger" at bounding box center [1106, 558] width 25 height 25
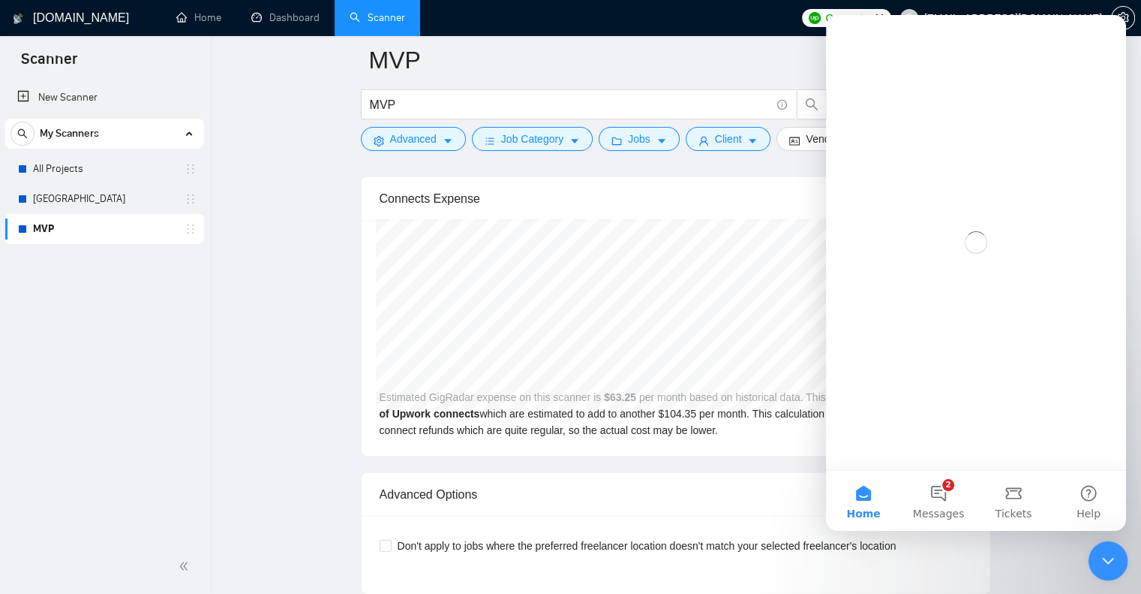
scroll to position [0, 0]
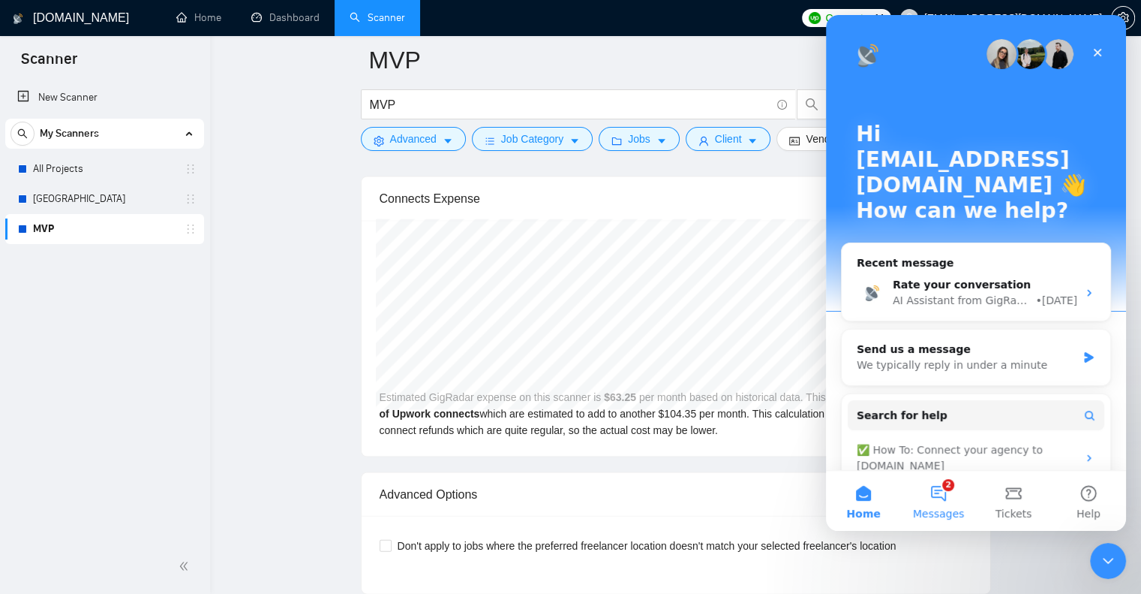
click at [940, 513] on span "Messages" at bounding box center [939, 513] width 52 height 11
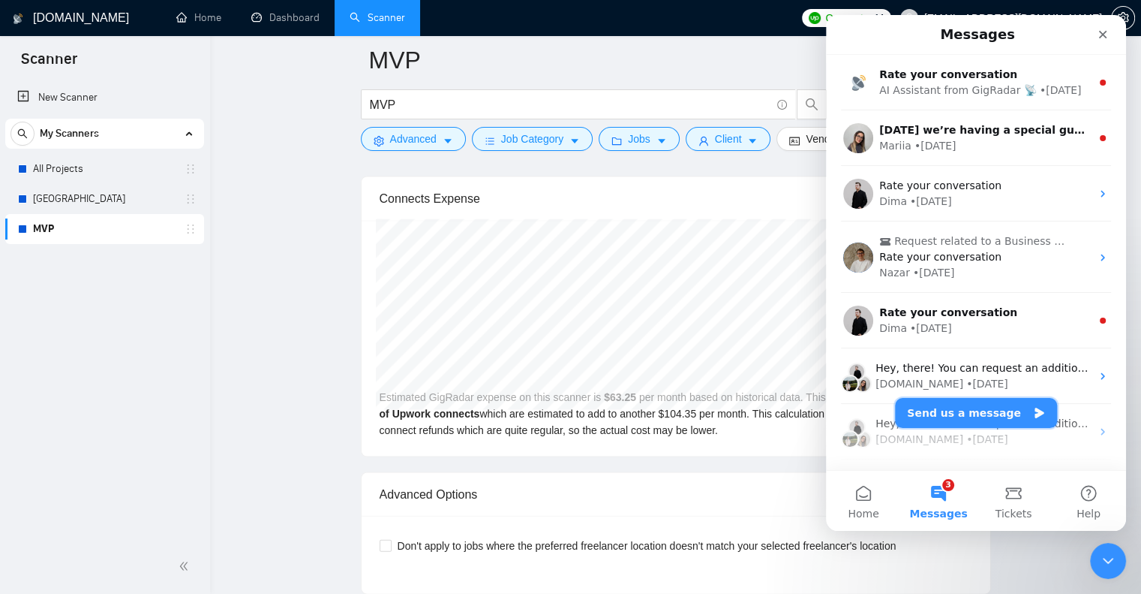
click at [978, 416] on button "Send us a message" at bounding box center [976, 413] width 162 height 30
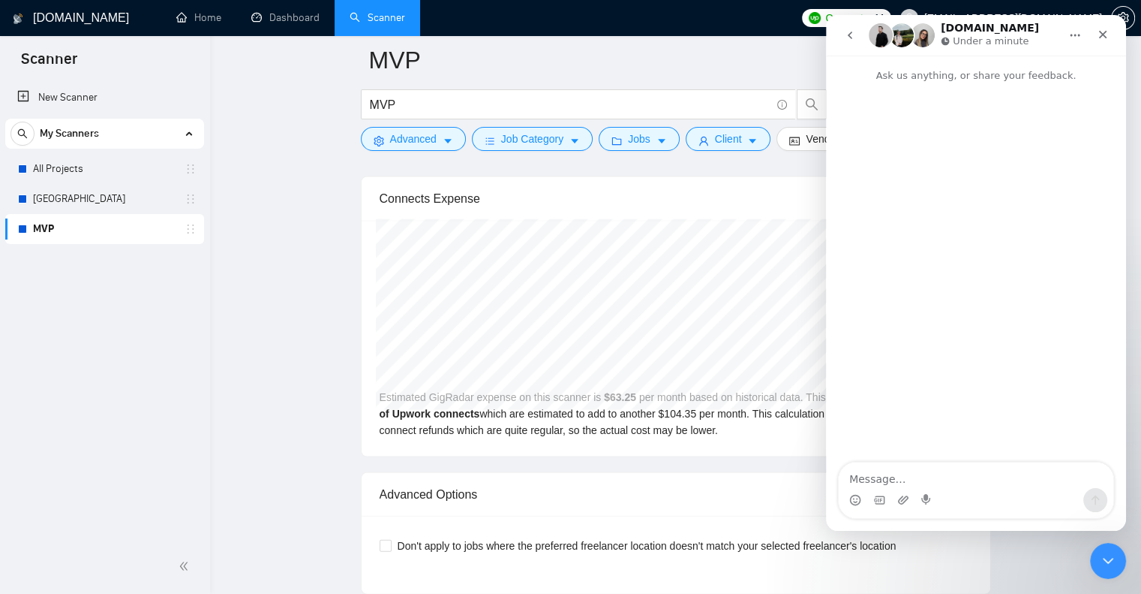
click at [562, 387] on div "Estimated GigRadar expense on this scanner is $ 63.25 per month based on histor…" at bounding box center [676, 339] width 629 height 236
click at [873, 465] on textarea "Message…" at bounding box center [976, 475] width 275 height 26
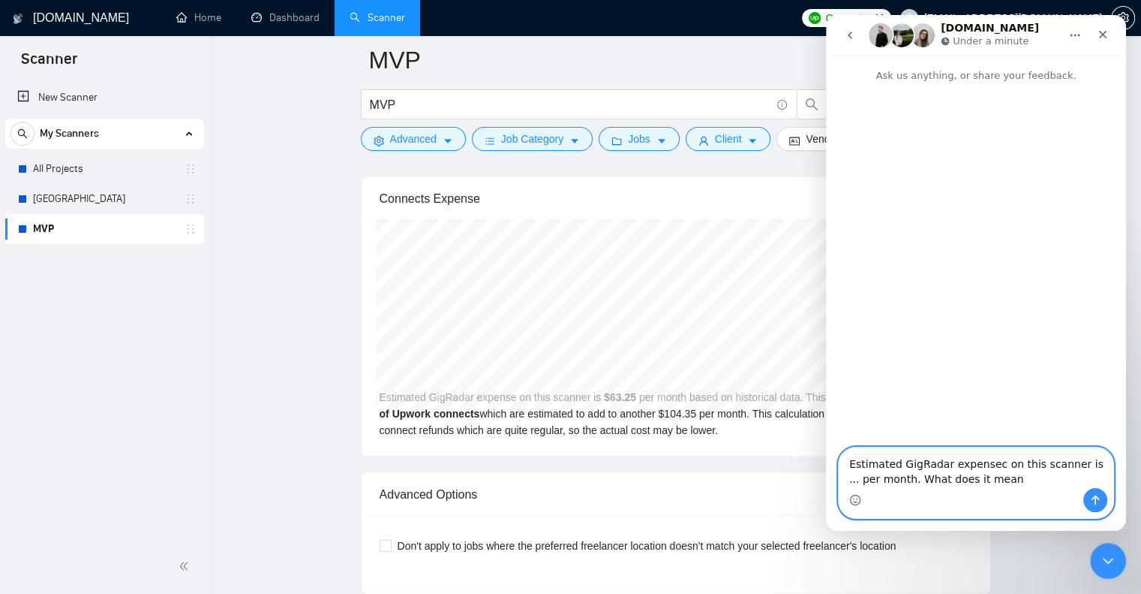
type textarea "Estimated GigRadar expensec on this scanner is ... per month. What does it mean?"
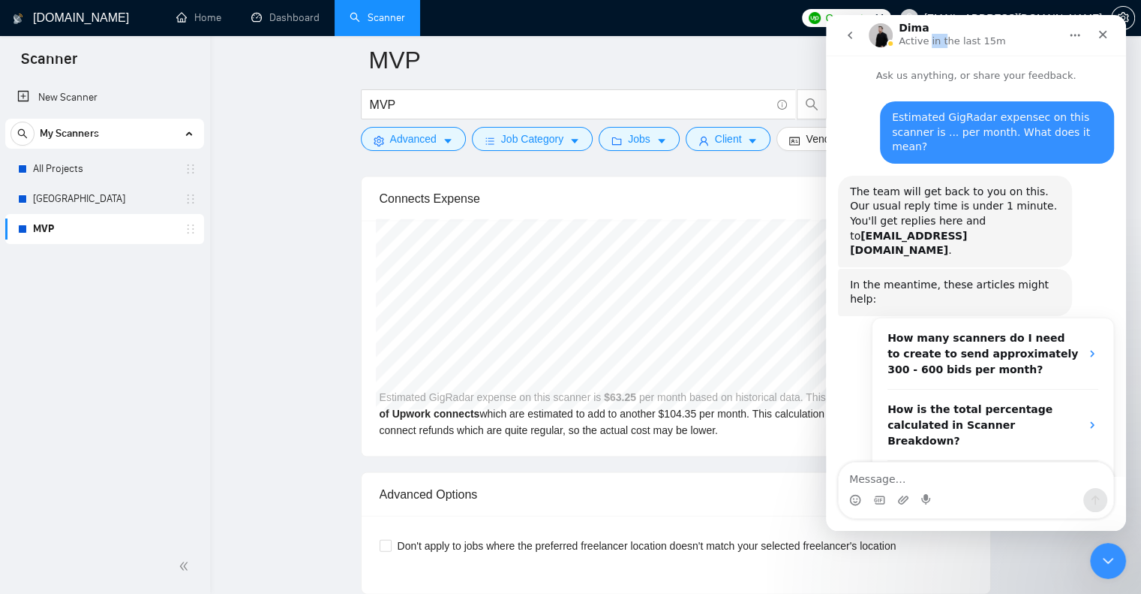
drag, startPoint x: 940, startPoint y: 29, endPoint x: 927, endPoint y: 36, distance: 15.1
click at [927, 36] on div "Dima Active in the last 15m" at bounding box center [954, 36] width 110 height 26
click at [927, 36] on p "Active in the last 15m" at bounding box center [952, 41] width 107 height 15
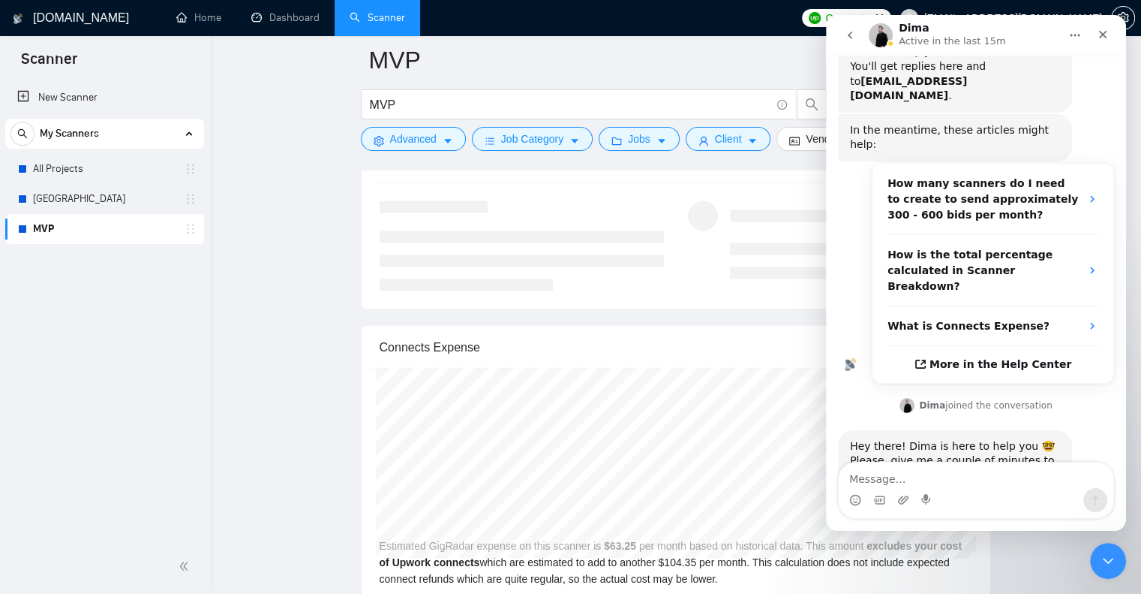
scroll to position [2929, 0]
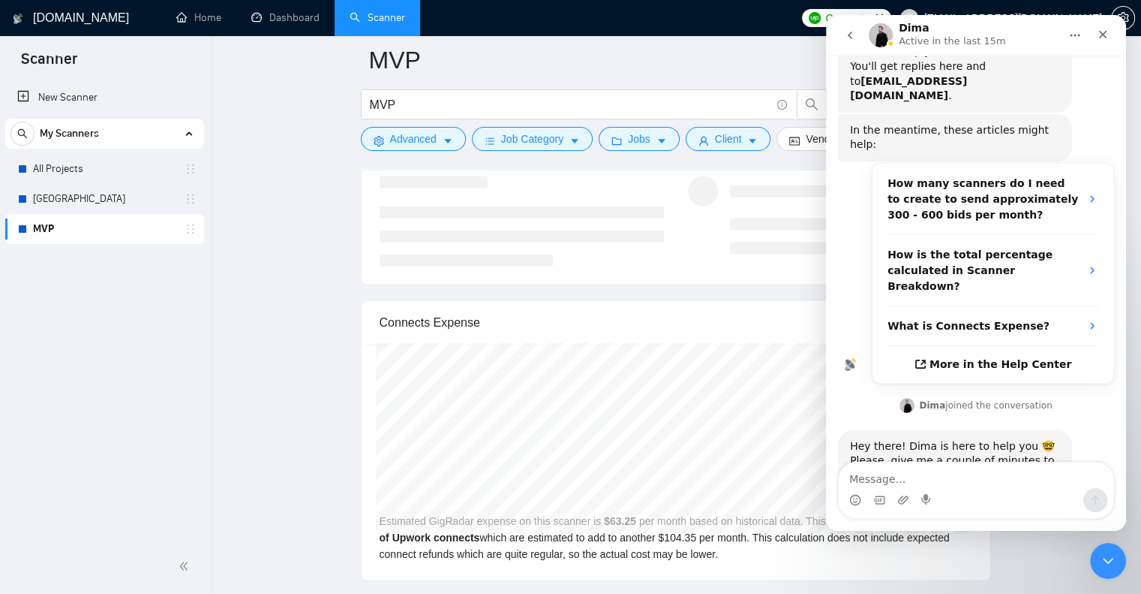
click at [537, 523] on div "[DATE] GigRadar $28.00 Upwork Connects $46.20 Estimated GigRadar expense on thi…" at bounding box center [676, 462] width 629 height 236
drag, startPoint x: 371, startPoint y: 510, endPoint x: 474, endPoint y: 542, distance: 108.5
click at [474, 542] on div "[DATE] GigRadar $28.00 Upwork Connects $46.20 Estimated GigRadar expense on thi…" at bounding box center [676, 462] width 629 height 236
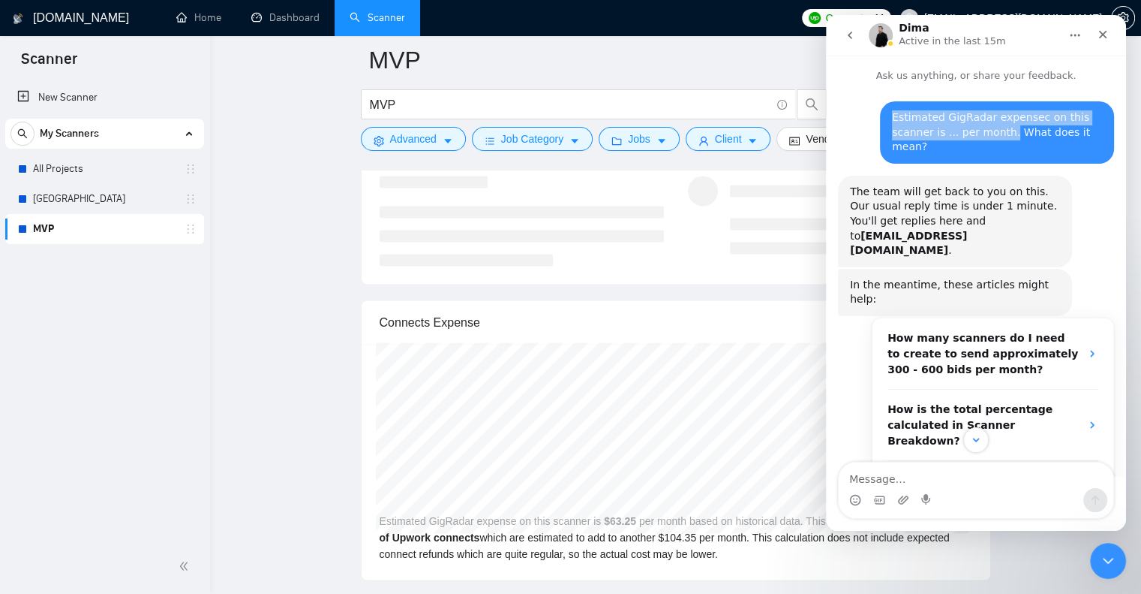
drag, startPoint x: 885, startPoint y: 120, endPoint x: 954, endPoint y: 134, distance: 70.5
click at [954, 134] on div "Estimated GigRadar expensec on this scanner is ... per month. What does it mean?" at bounding box center [997, 132] width 210 height 44
copy div "Estimated GigRadar expensec on this scanner is ... per month."
click at [1101, 36] on icon "Close" at bounding box center [1103, 35] width 8 height 8
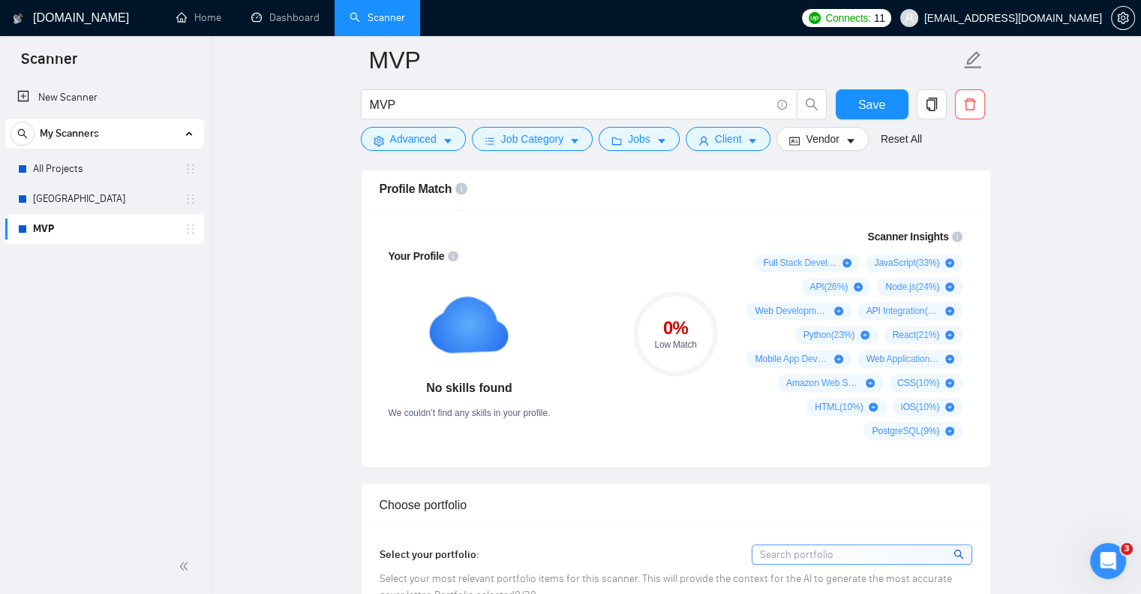
scroll to position [986, 0]
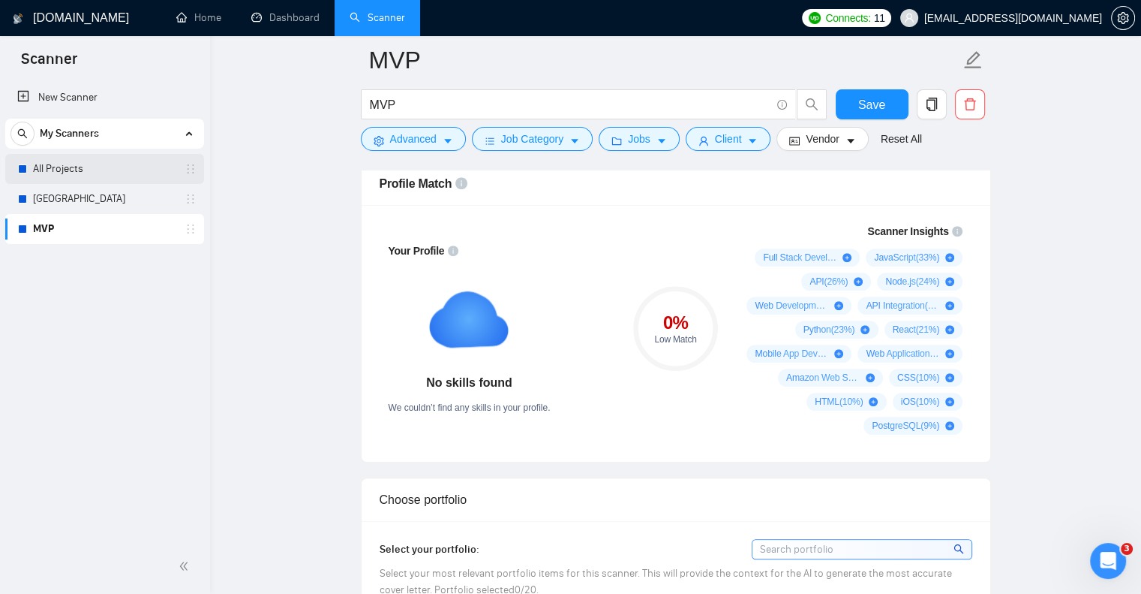
click at [66, 170] on link "All Projects" at bounding box center [104, 169] width 143 height 30
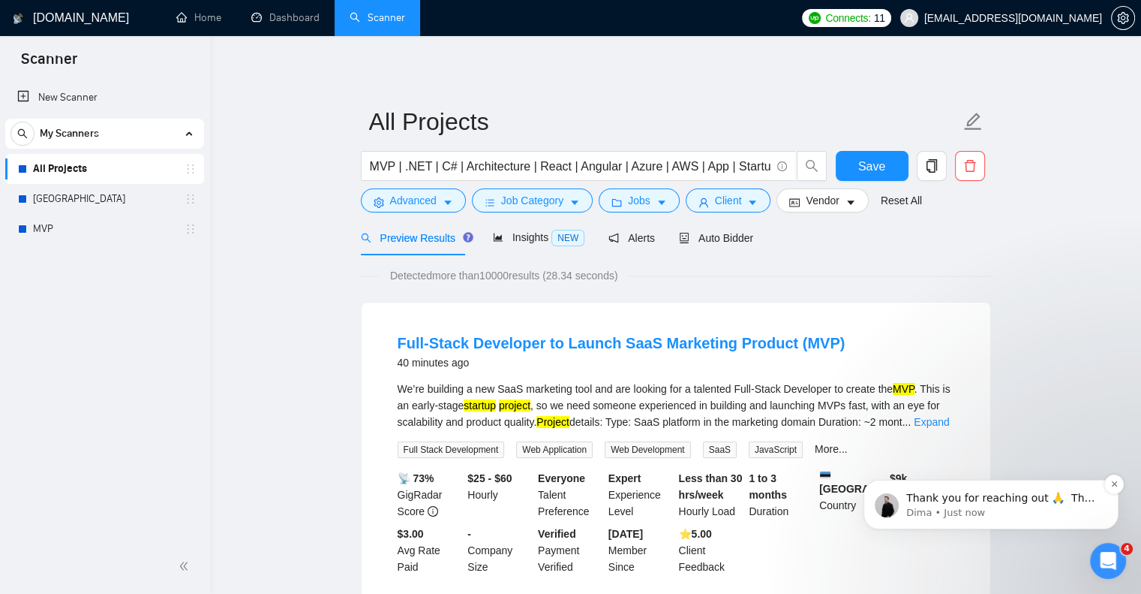
click at [1033, 507] on p "Dima • Just now" at bounding box center [1004, 513] width 194 height 14
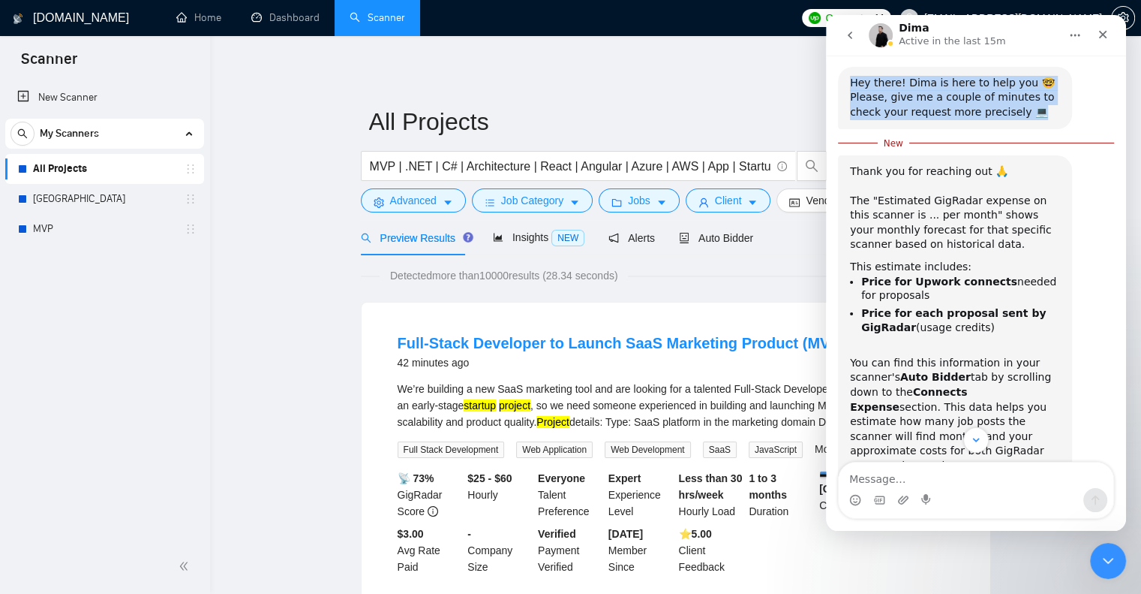
scroll to position [495, 0]
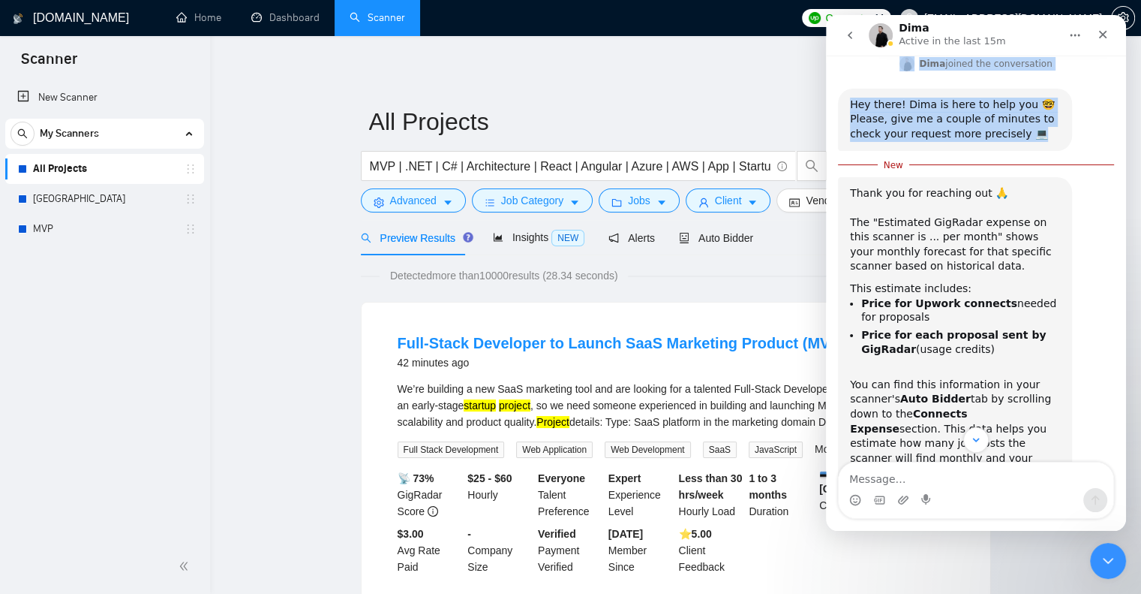
drag, startPoint x: 1001, startPoint y: 32, endPoint x: 1009, endPoint y: 68, distance: 36.1
click at [1009, 68] on div "Dima Active in the last 15m Ask us anything, or share your feedback. Estimated …" at bounding box center [976, 273] width 300 height 516
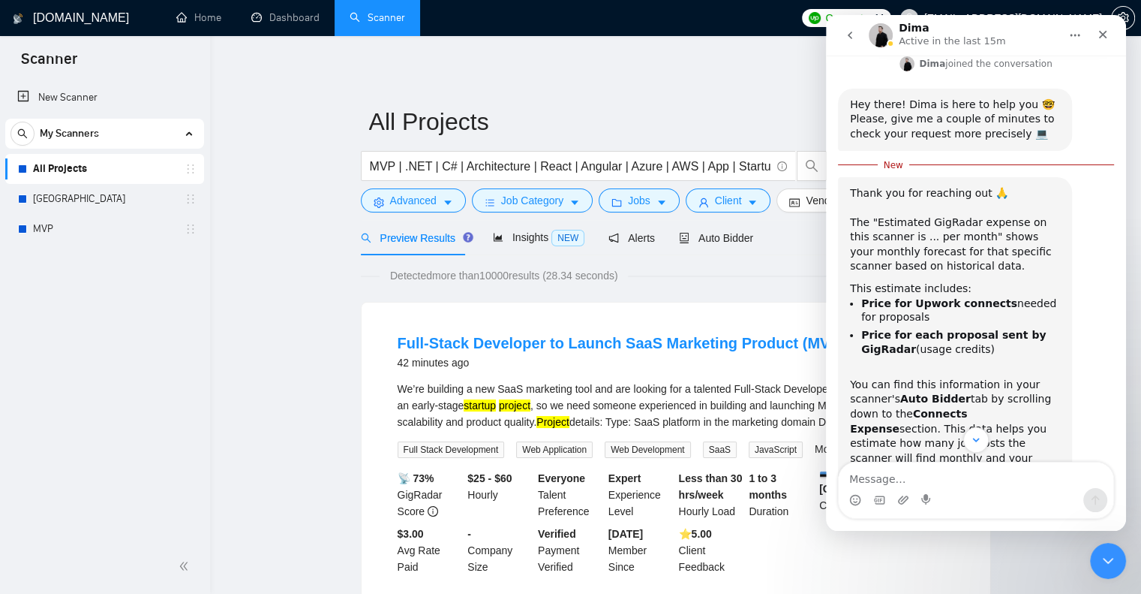
click at [1073, 177] on div "Thank you for reaching out 🙏 ​ The "Estimated GigRadar expense on this scanner …" at bounding box center [976, 412] width 276 height 471
drag, startPoint x: 1012, startPoint y: 29, endPoint x: 1001, endPoint y: 44, distance: 18.2
click at [1001, 44] on div "Dima Active in the last 15m" at bounding box center [964, 36] width 191 height 26
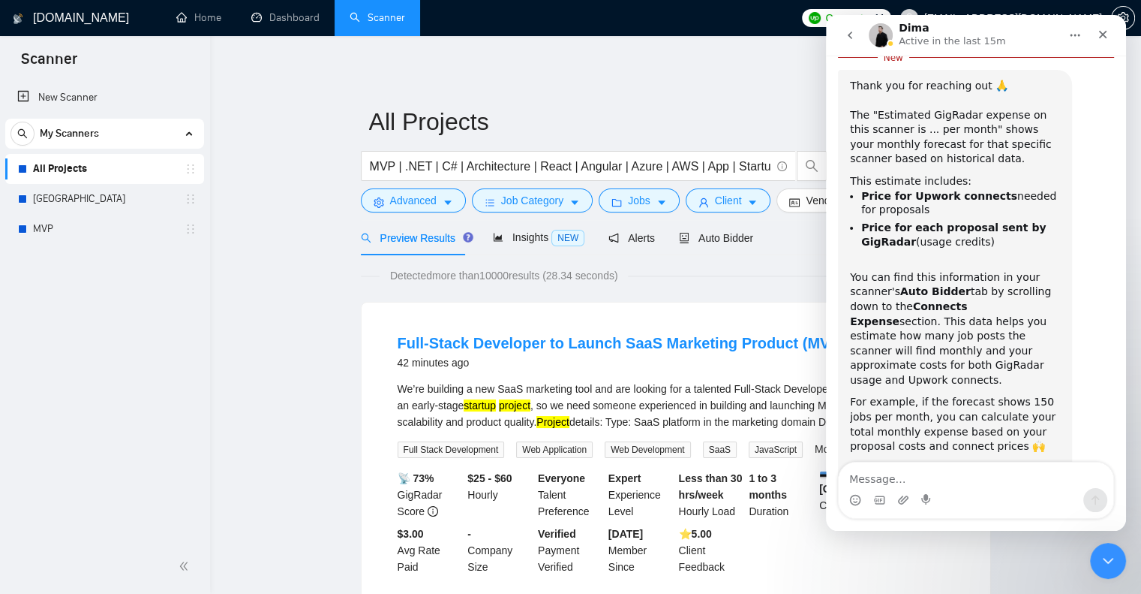
scroll to position [603, 0]
click at [1102, 32] on icon "Close" at bounding box center [1103, 35] width 8 height 8
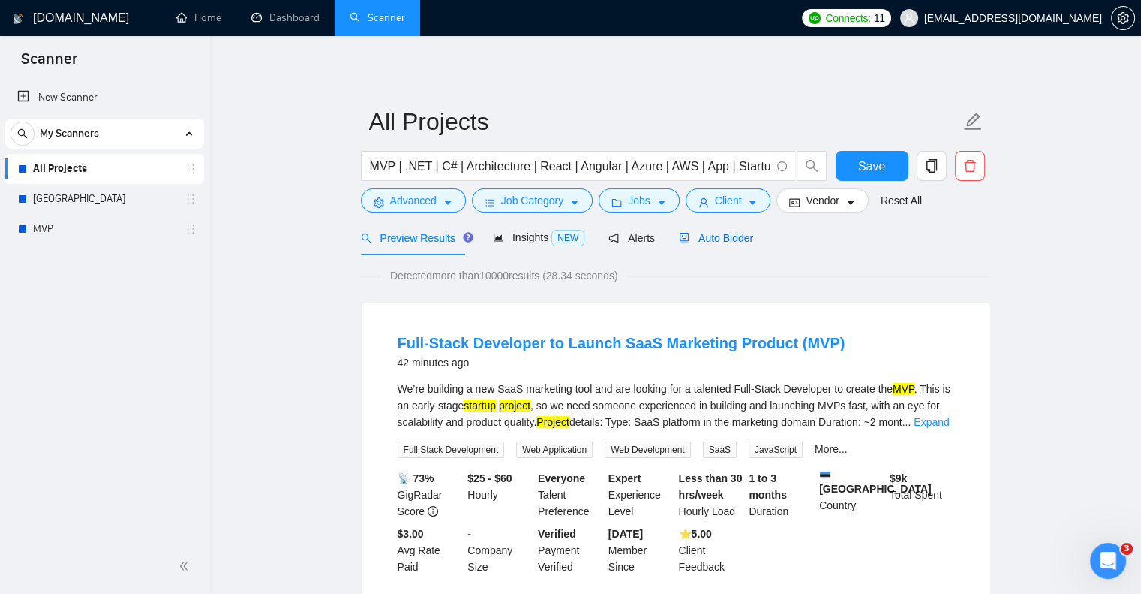
click at [697, 233] on span "Auto Bidder" at bounding box center [716, 238] width 74 height 12
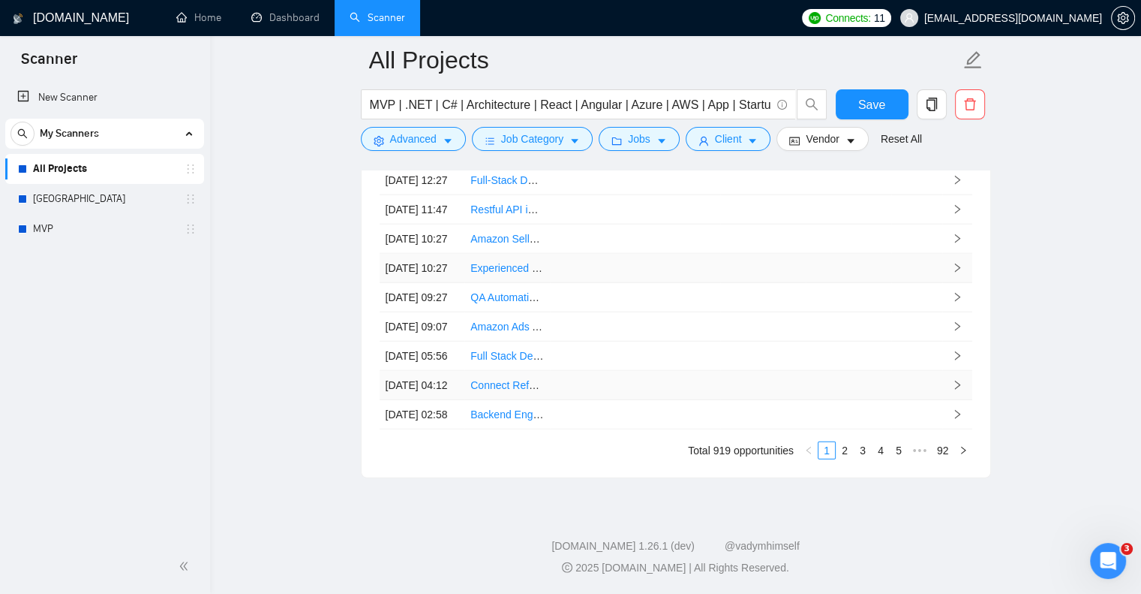
scroll to position [3985, 0]
click at [843, 455] on link "2" at bounding box center [845, 450] width 17 height 17
click at [866, 459] on link "3" at bounding box center [863, 450] width 17 height 17
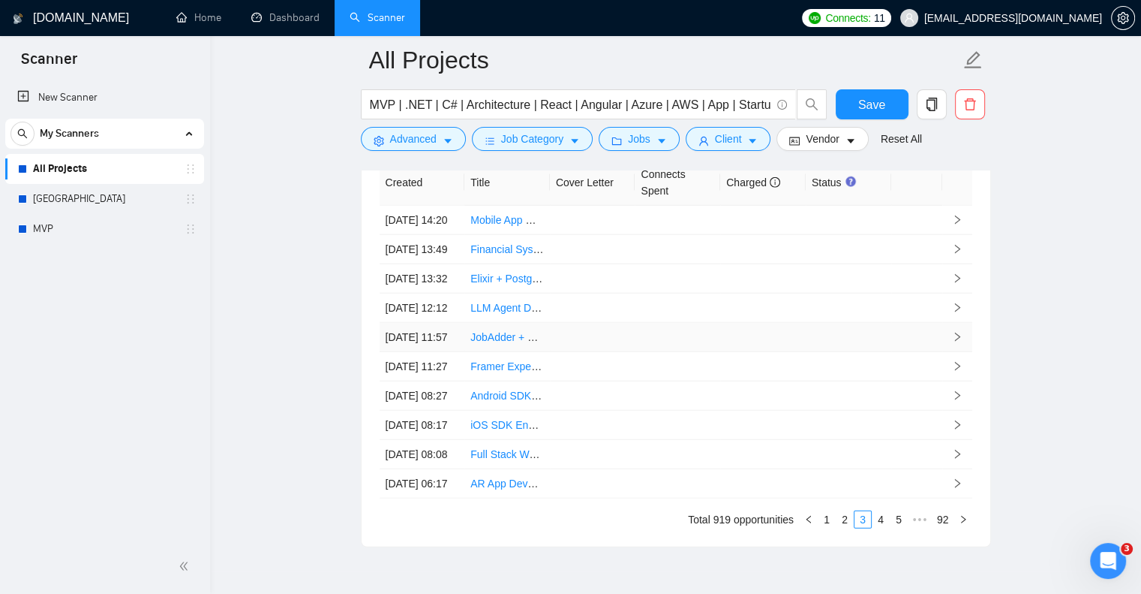
scroll to position [3985, 0]
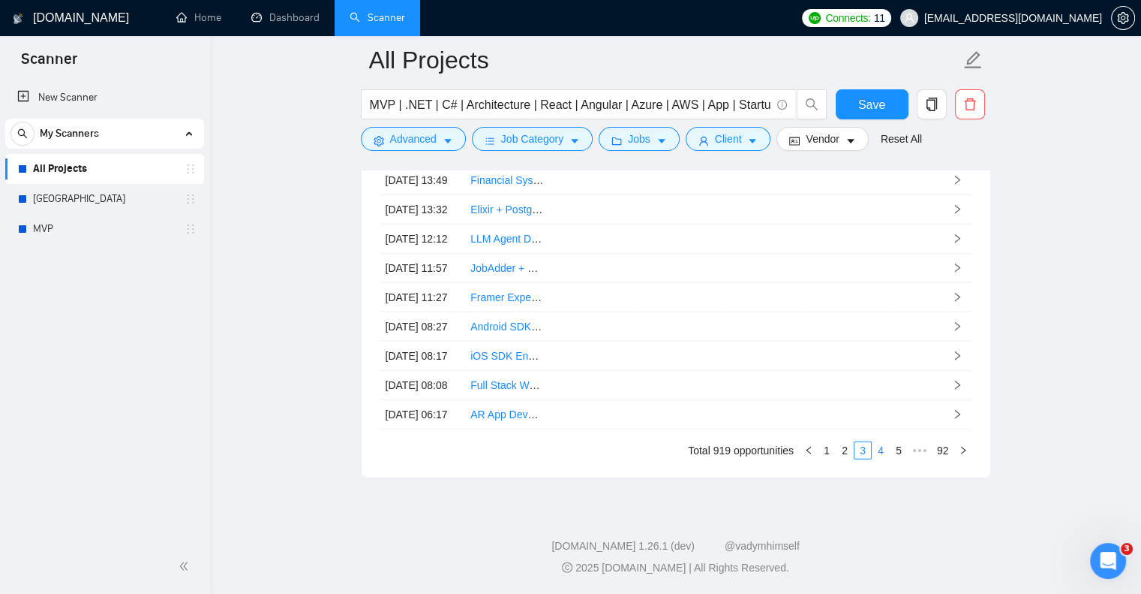
click at [878, 446] on link "4" at bounding box center [881, 450] width 17 height 17
click at [804, 456] on link "1" at bounding box center [809, 450] width 17 height 17
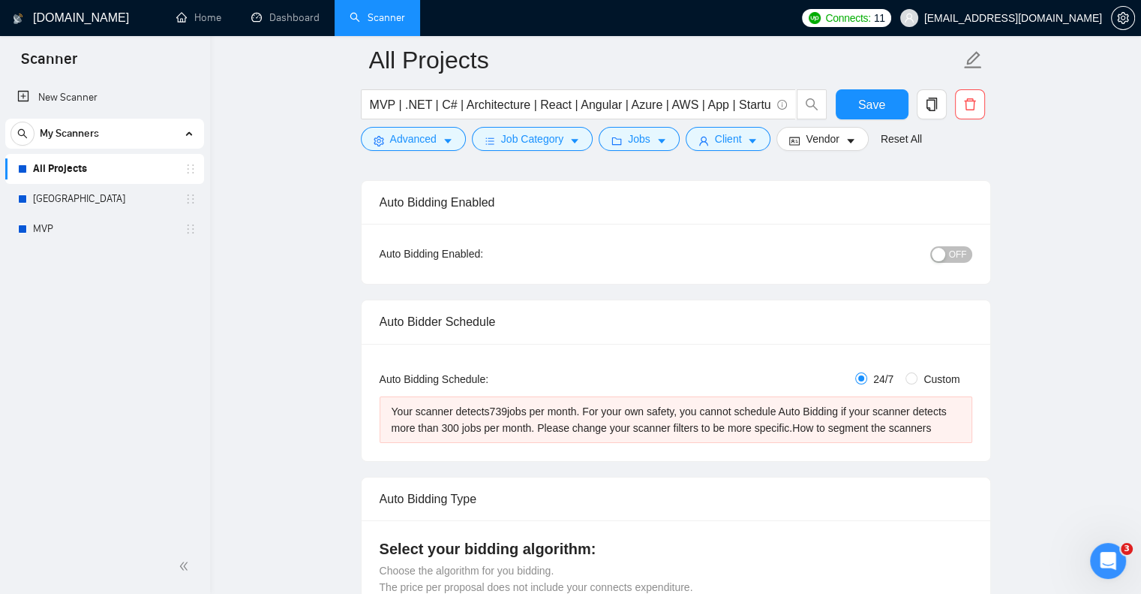
scroll to position [125, 0]
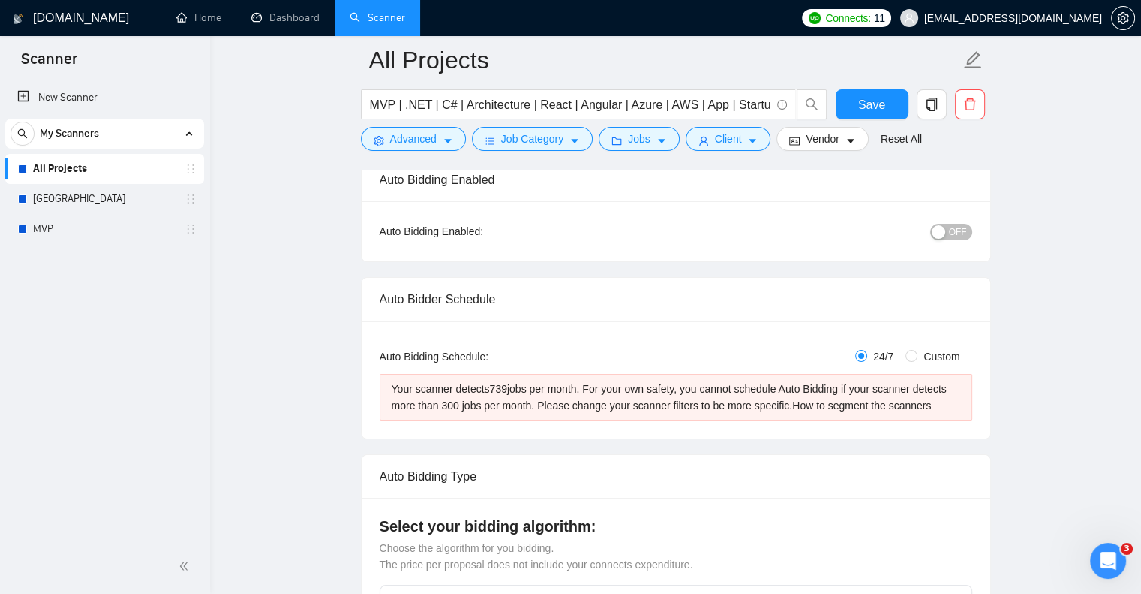
click at [937, 351] on span "Custom" at bounding box center [942, 356] width 48 height 17
click at [918, 351] on input "Custom" at bounding box center [912, 356] width 12 height 12
radio input "true"
radio input "false"
checkbox input "true"
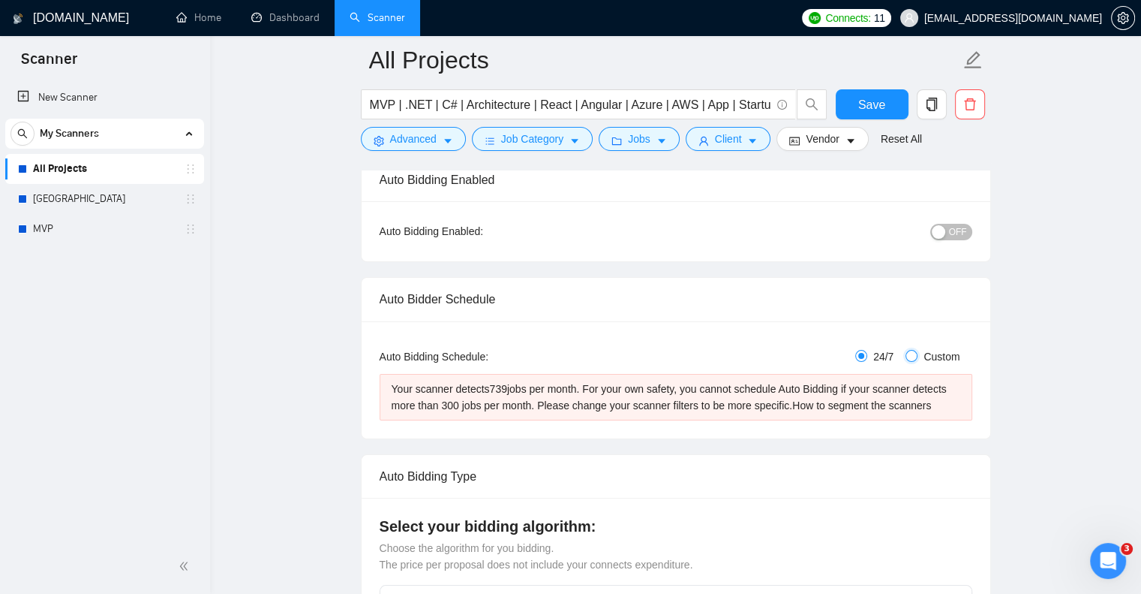
checkbox input "true"
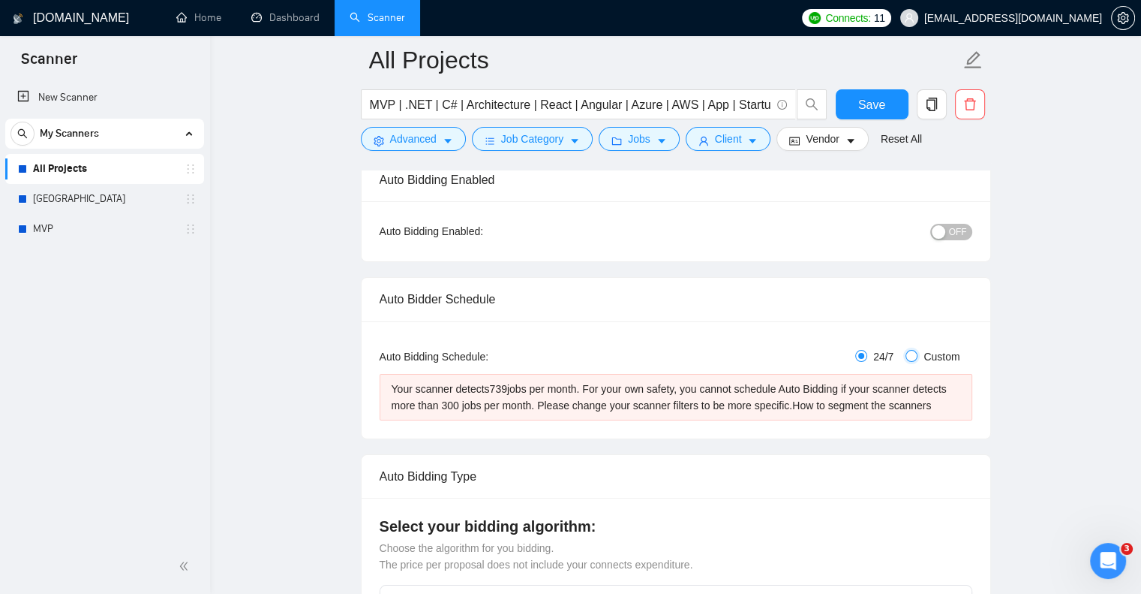
checkbox input "true"
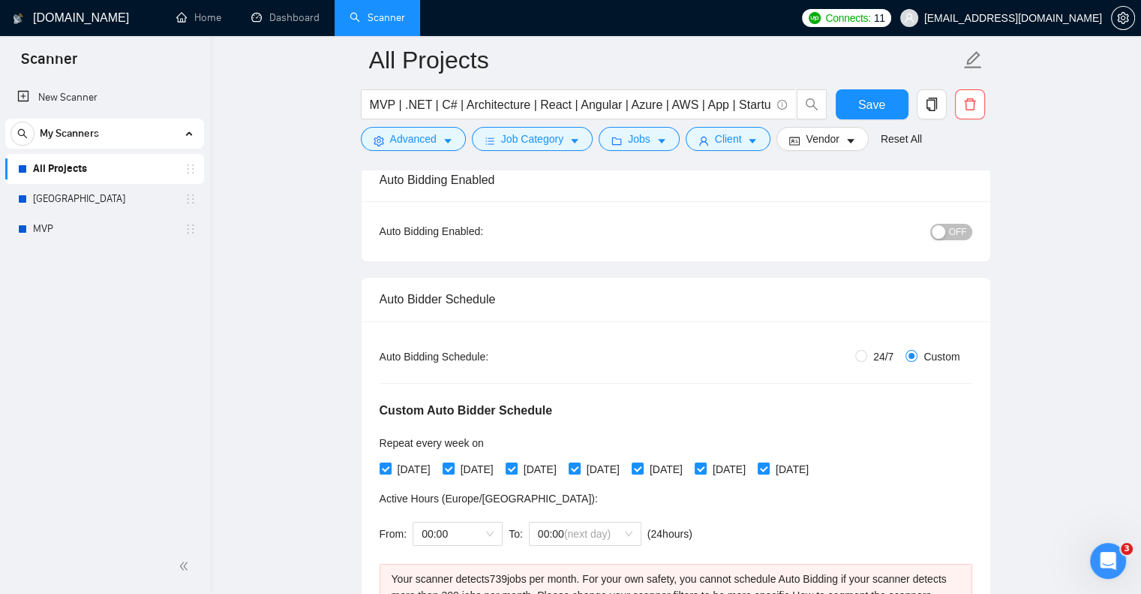
click at [873, 356] on span "24/7" at bounding box center [883, 356] width 32 height 17
click at [867, 356] on input "24/7" at bounding box center [861, 356] width 12 height 12
radio input "true"
radio input "false"
checkbox input "false"
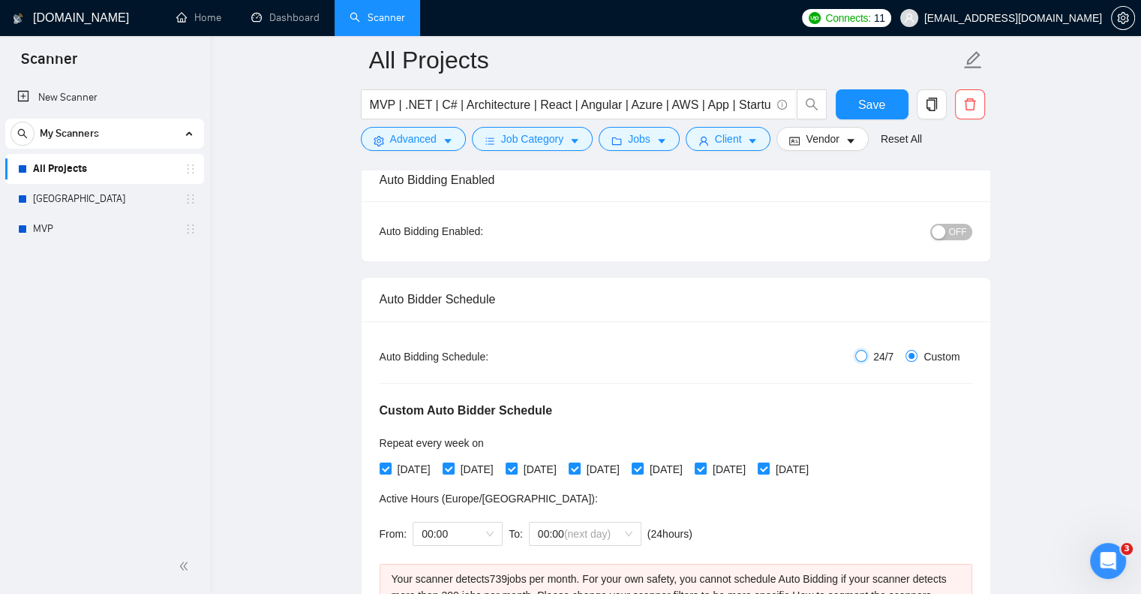
checkbox input "false"
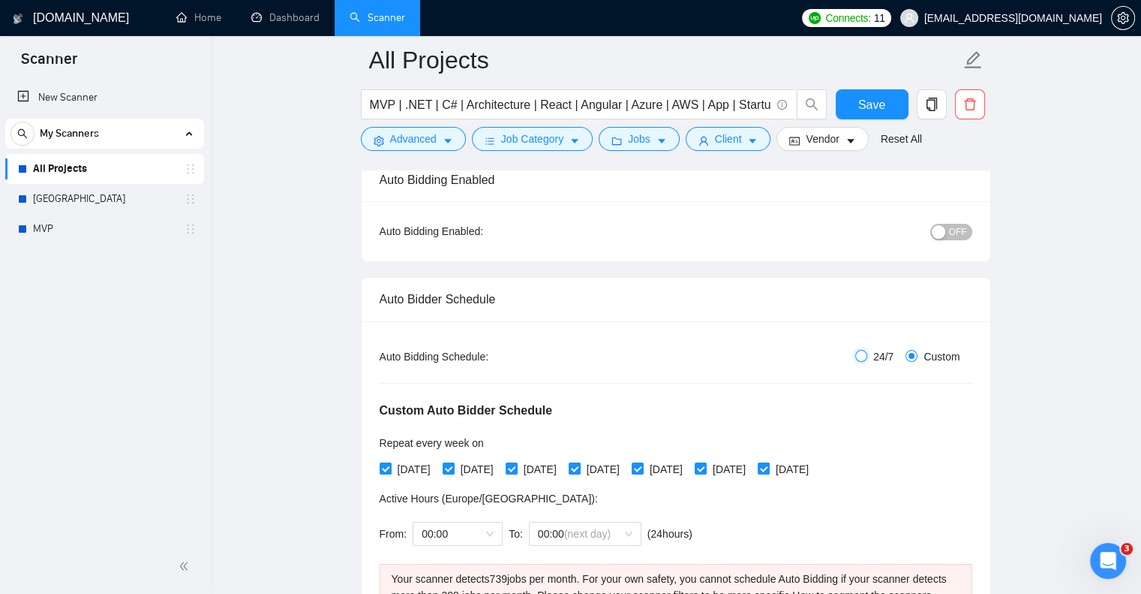
checkbox input "false"
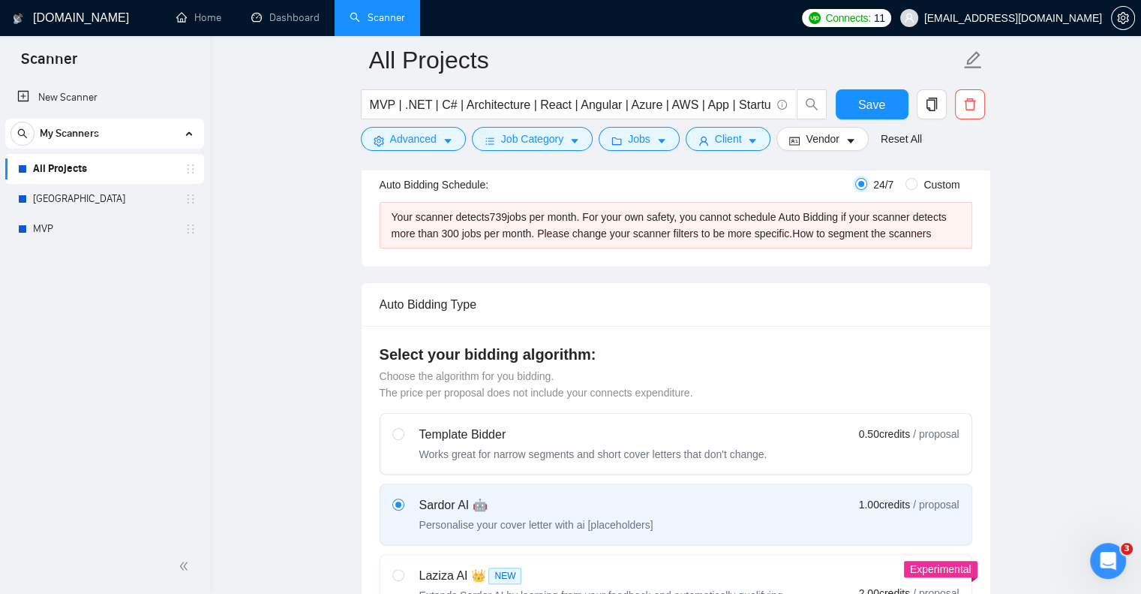
scroll to position [261, 0]
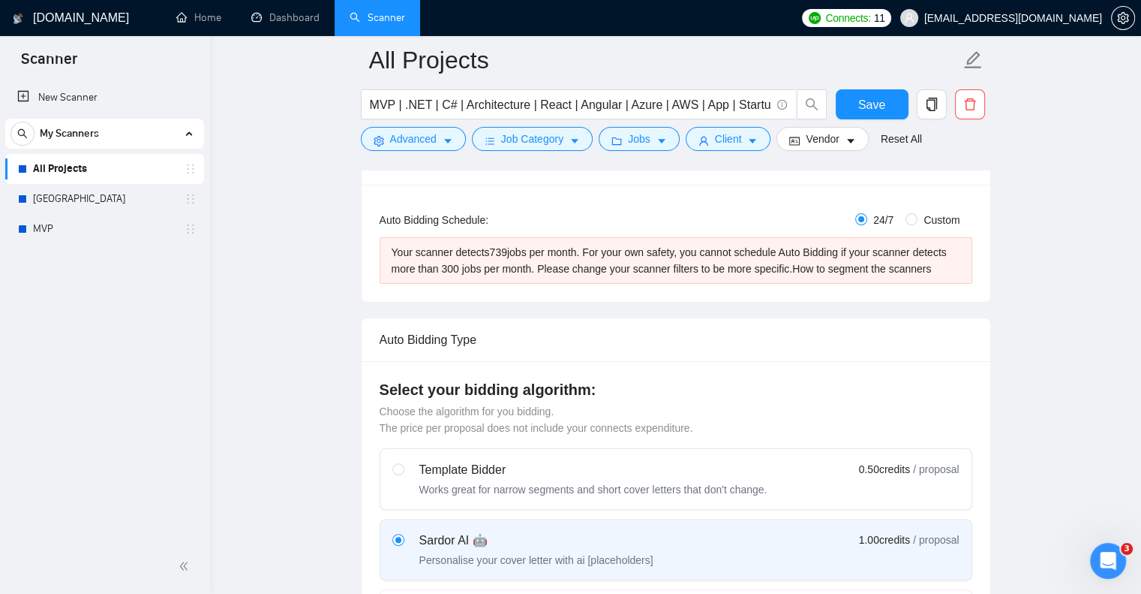
click at [934, 215] on span "Custom" at bounding box center [942, 220] width 48 height 17
click at [918, 215] on input "Custom" at bounding box center [912, 219] width 12 height 12
radio input "true"
radio input "false"
checkbox input "true"
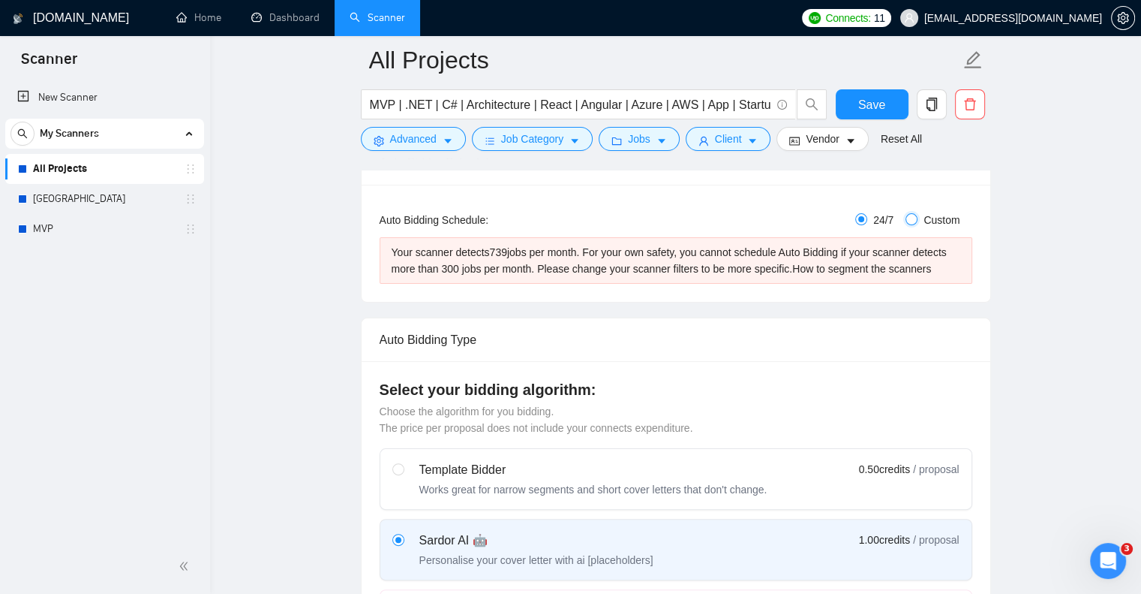
checkbox input "true"
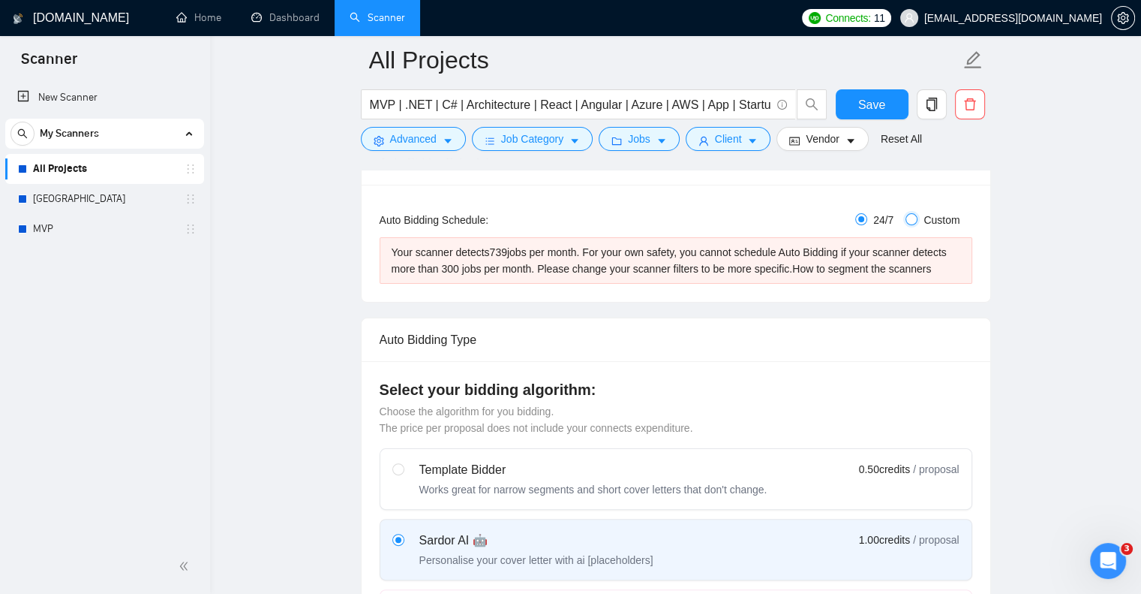
checkbox input "true"
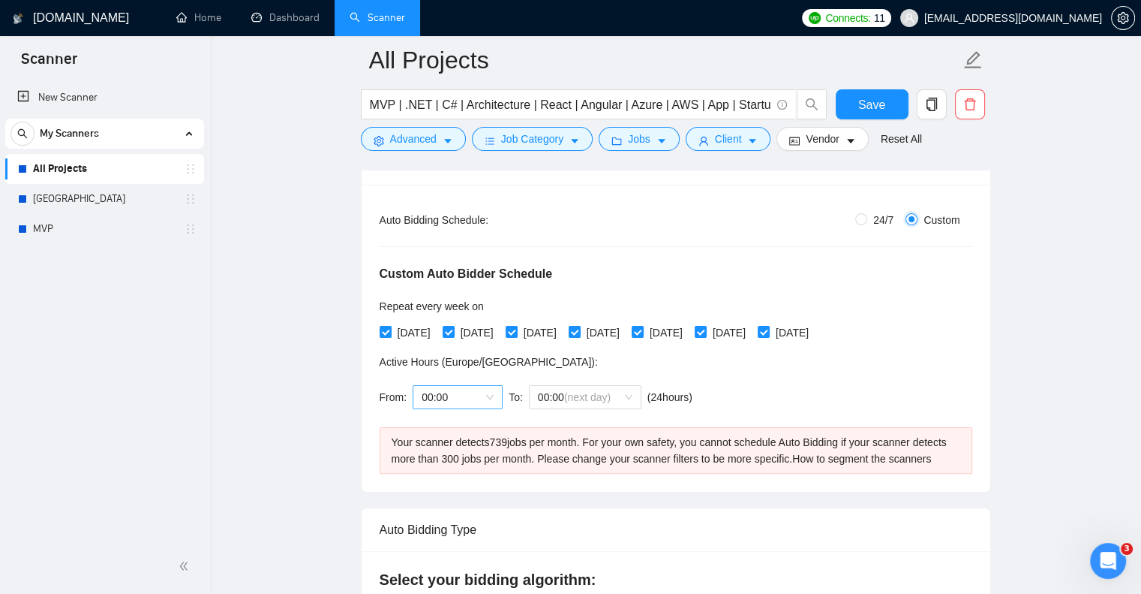
click at [492, 396] on span "00:00" at bounding box center [458, 397] width 72 height 23
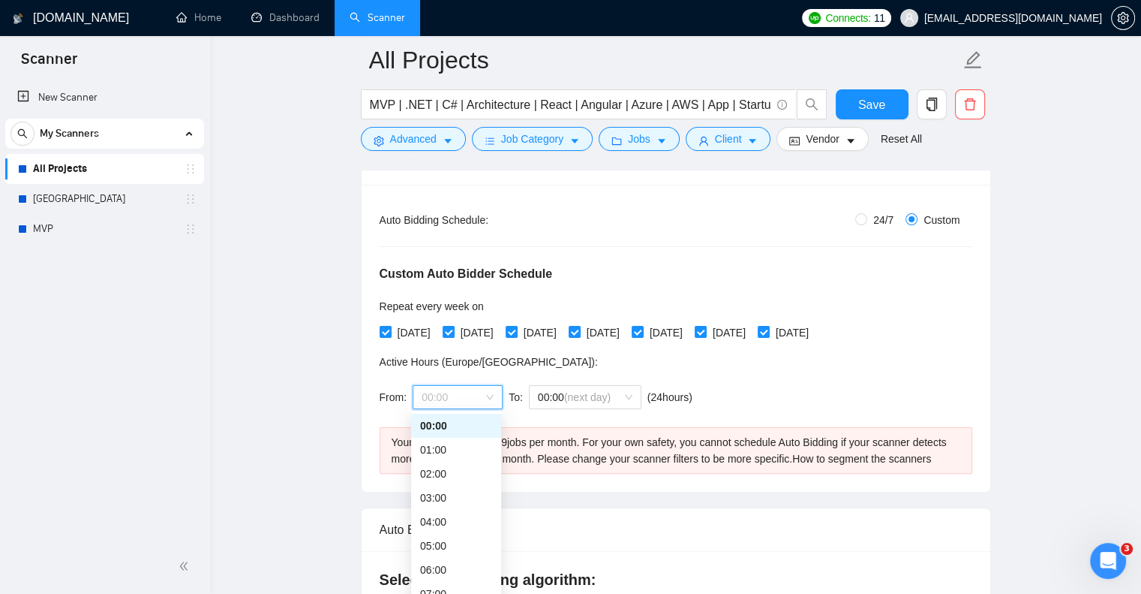
click at [492, 396] on span "00:00" at bounding box center [458, 397] width 72 height 23
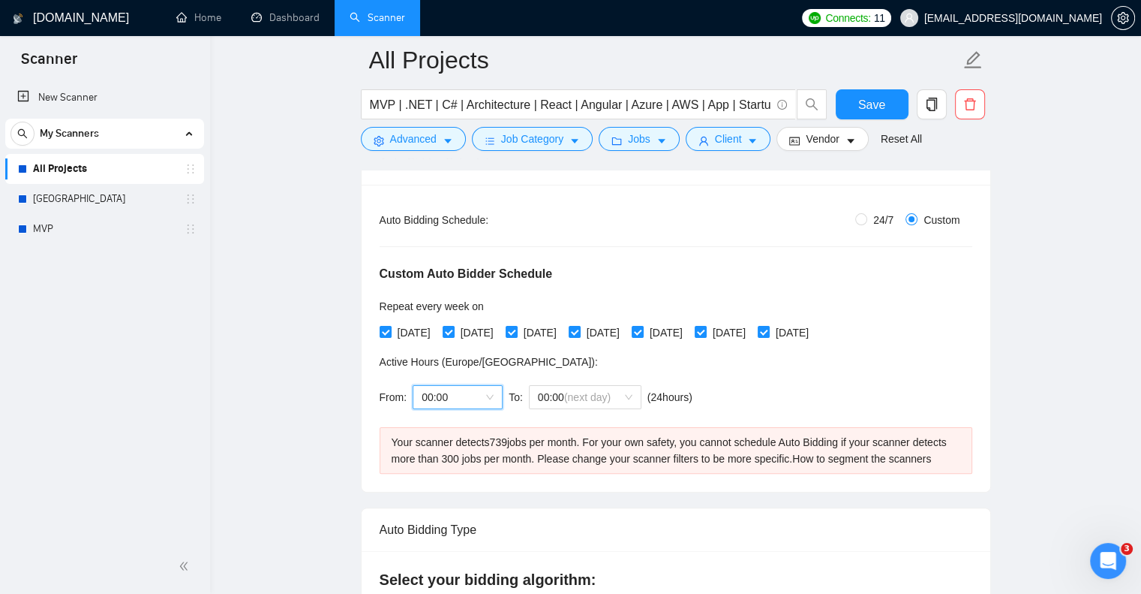
click at [492, 396] on span "00:00" at bounding box center [458, 397] width 72 height 23
click at [465, 444] on div "08:00" at bounding box center [456, 452] width 72 height 17
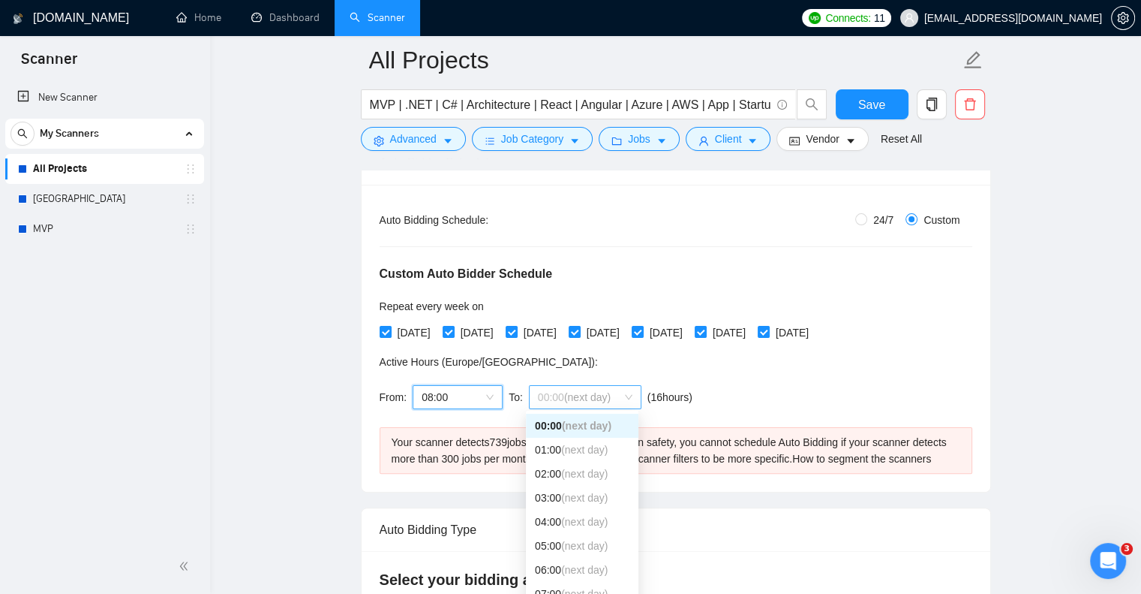
click at [582, 392] on span "(next day)" at bounding box center [587, 397] width 47 height 12
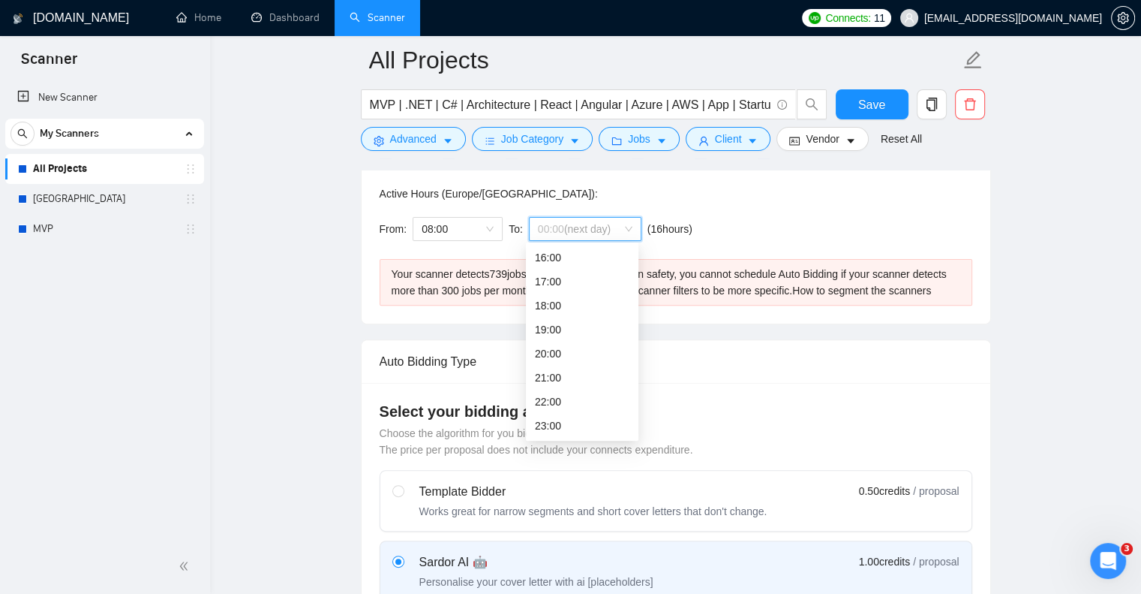
scroll to position [432, 0]
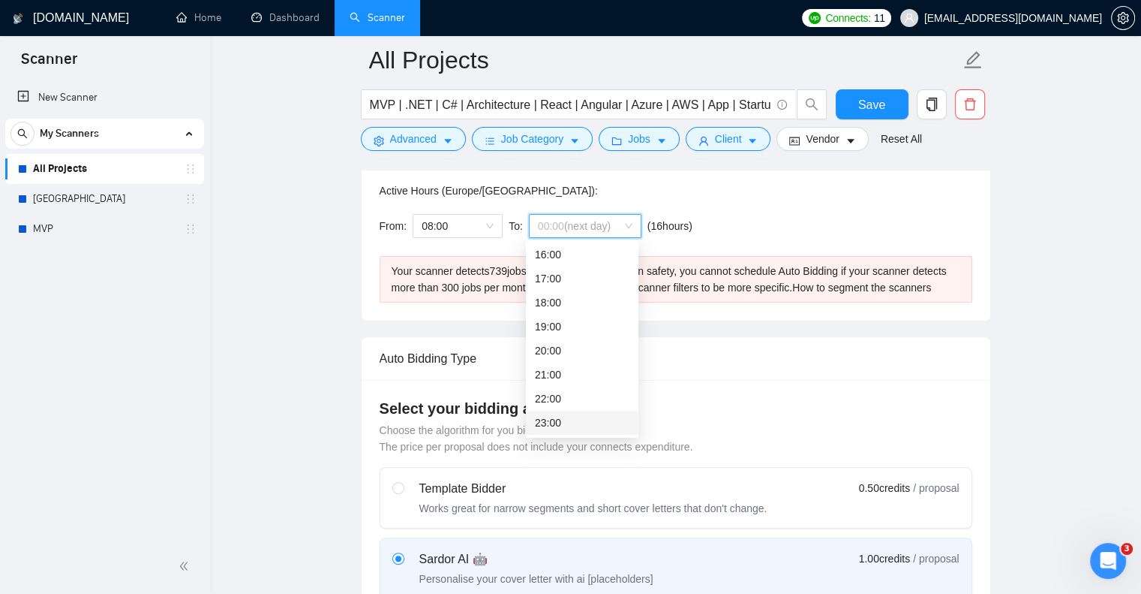
drag, startPoint x: 572, startPoint y: 413, endPoint x: 564, endPoint y: 414, distance: 7.5
click at [564, 414] on div "23:00" at bounding box center [582, 422] width 95 height 17
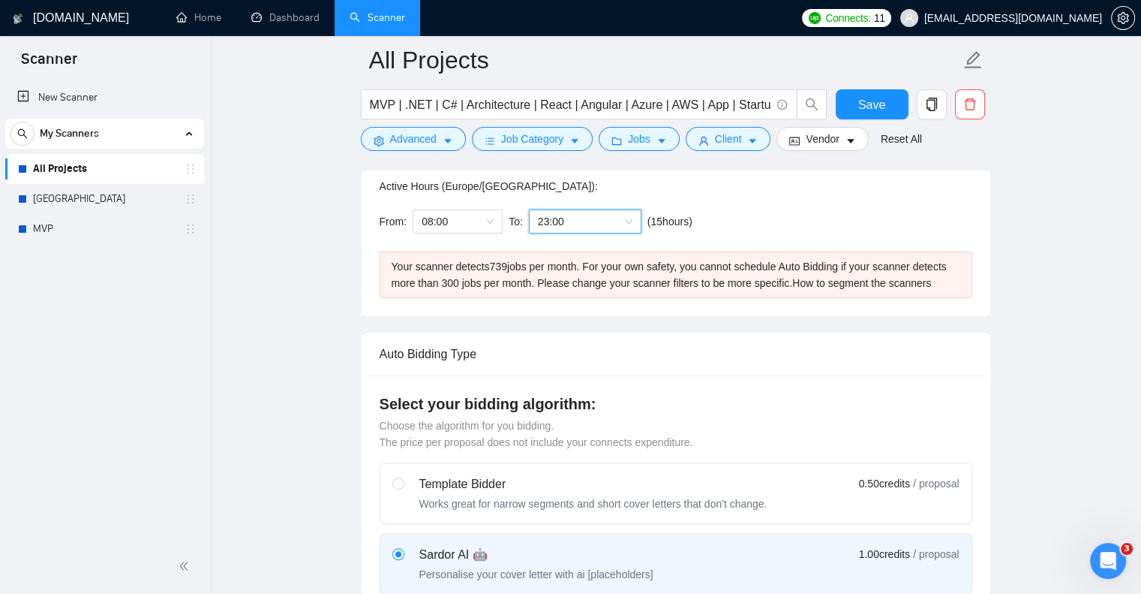
scroll to position [447, 0]
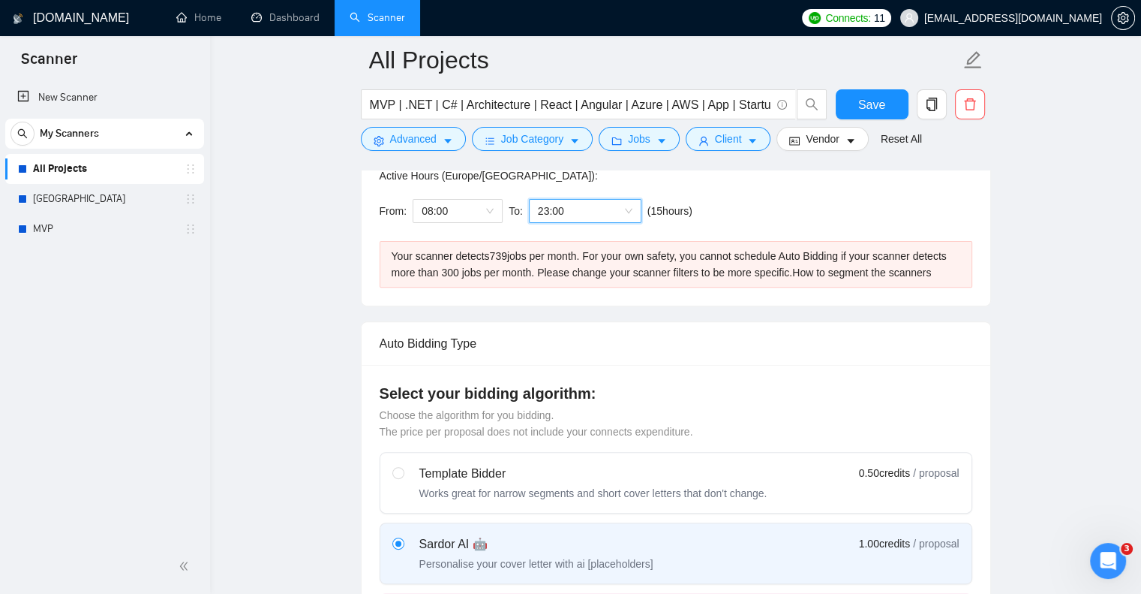
click at [686, 338] on div "Auto Bidding Type" at bounding box center [676, 343] width 593 height 43
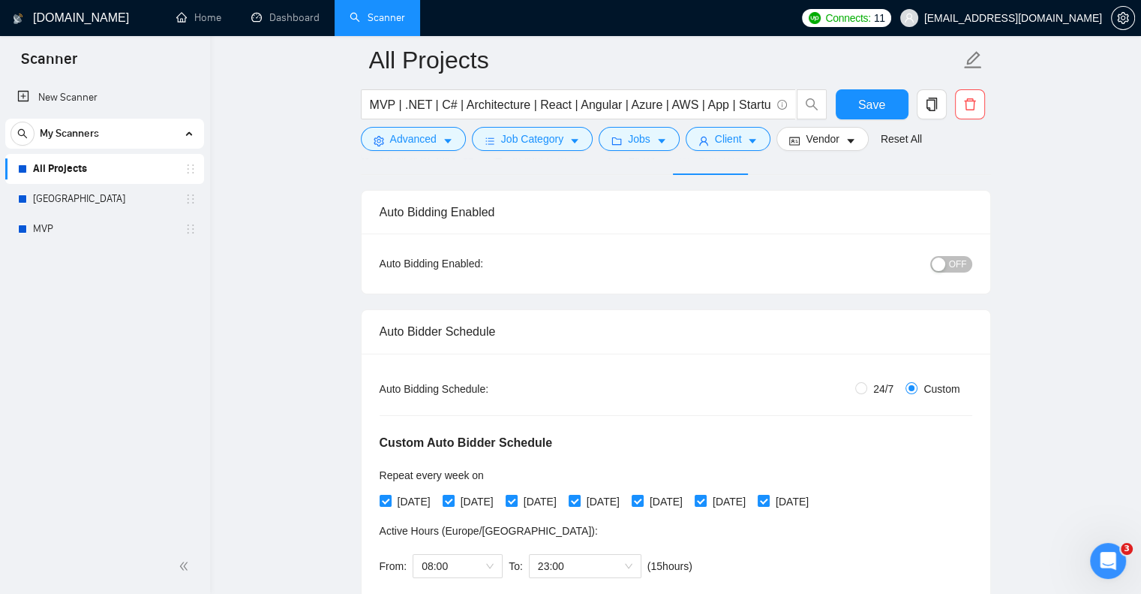
scroll to position [0, 0]
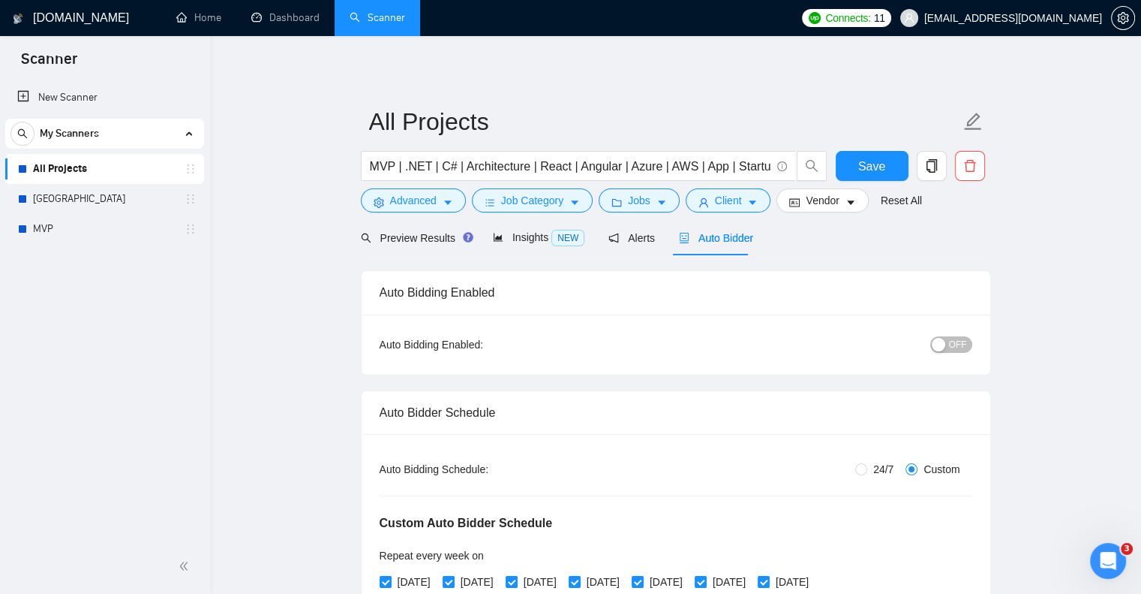
click at [949, 341] on button "OFF" at bounding box center [952, 344] width 42 height 17
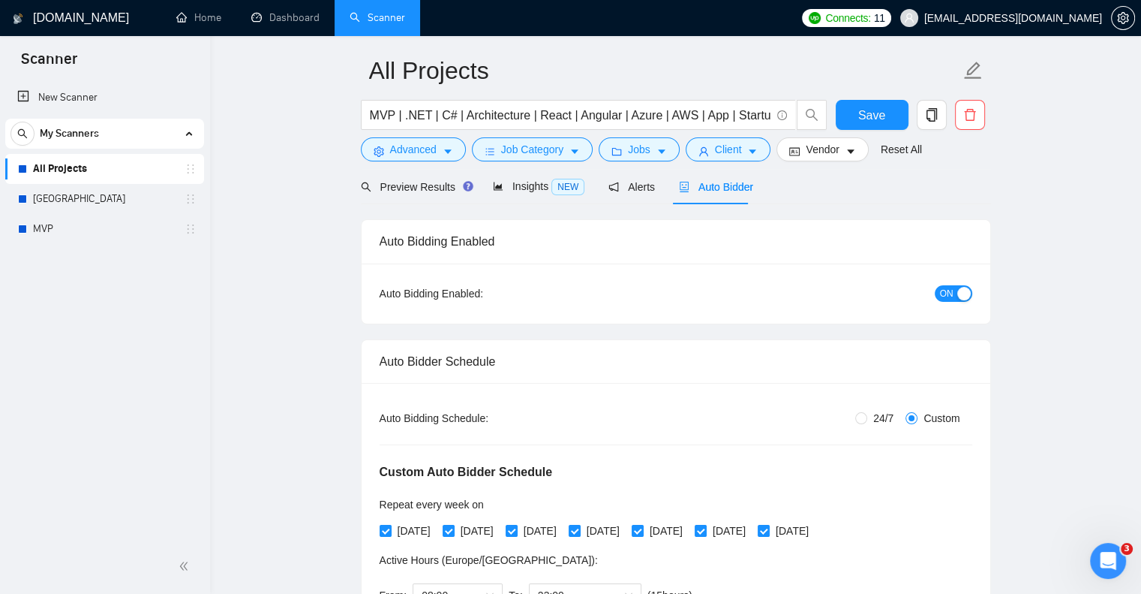
scroll to position [158, 0]
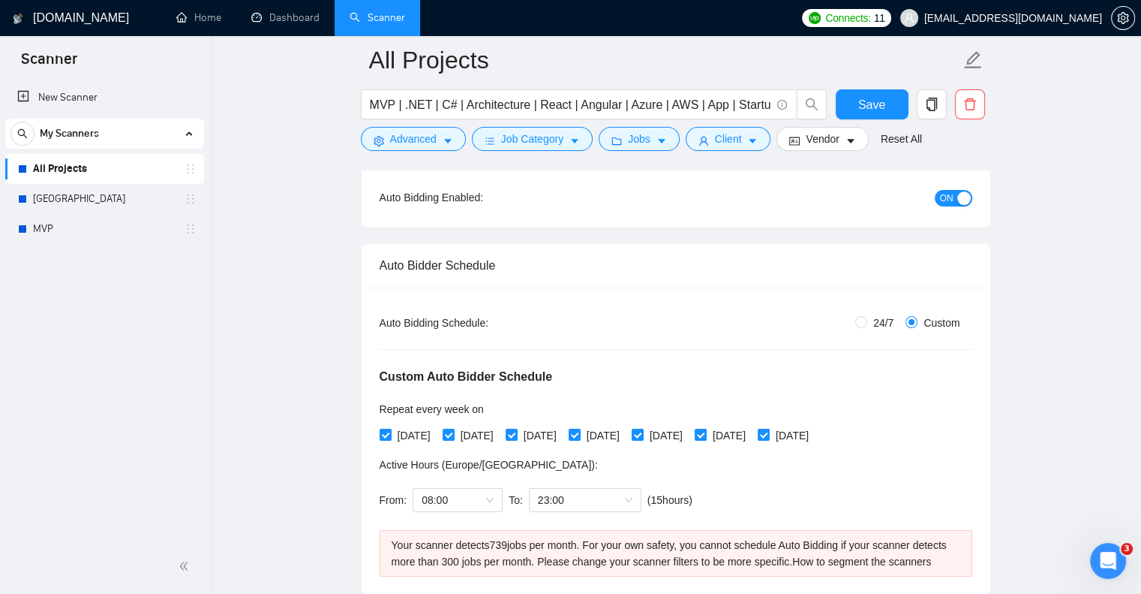
click at [949, 197] on span "ON" at bounding box center [947, 198] width 14 height 17
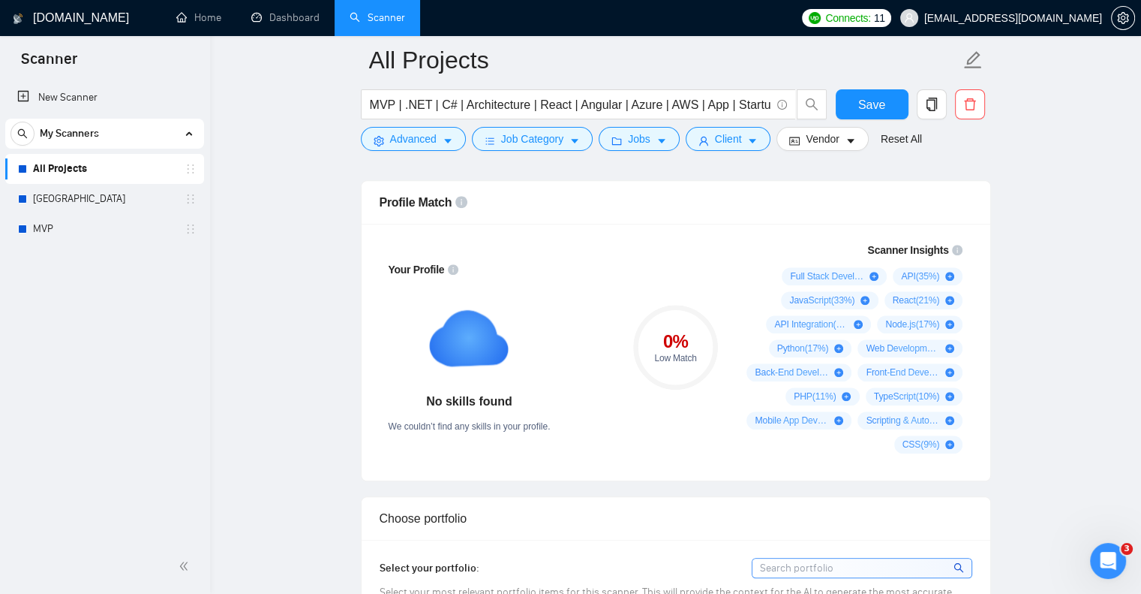
scroll to position [1215, 0]
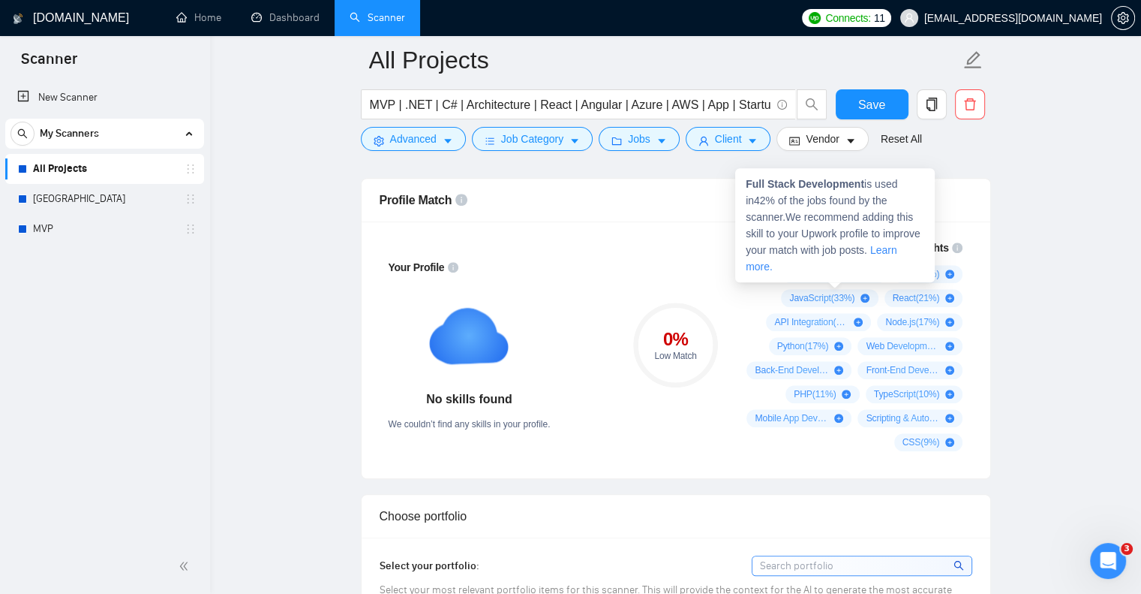
click at [878, 272] on icon "plus-circle" at bounding box center [874, 273] width 9 height 9
click at [868, 271] on div "Full Stack Development ( 42 %)" at bounding box center [834, 274] width 89 height 12
click at [873, 269] on icon "plus-circle" at bounding box center [874, 273] width 9 height 9
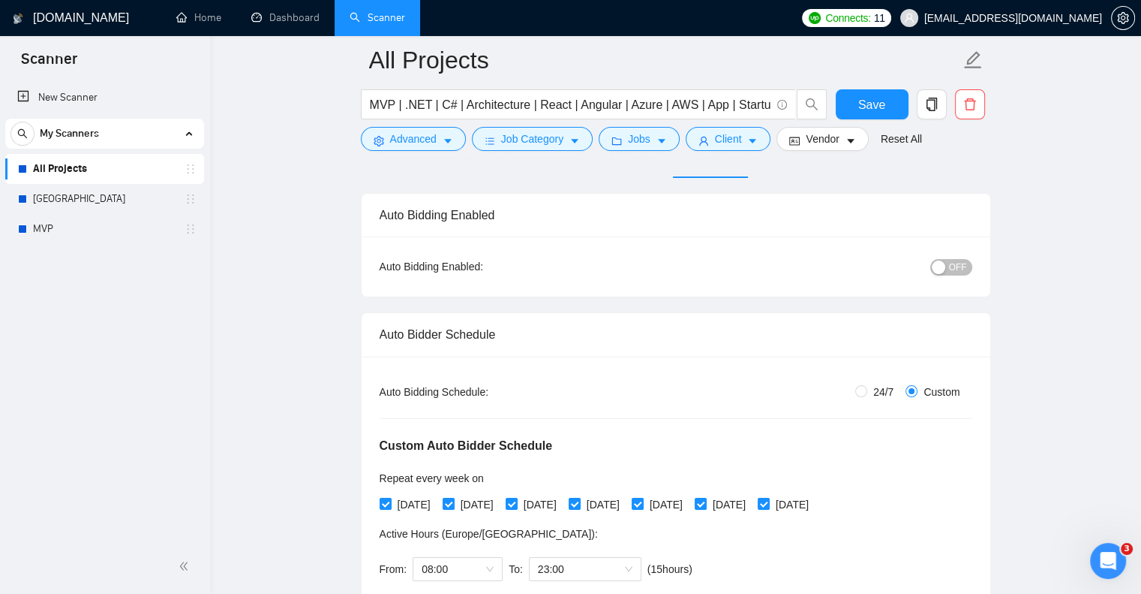
scroll to position [96, 0]
